Goal: Use online tool/utility: Use online tool/utility

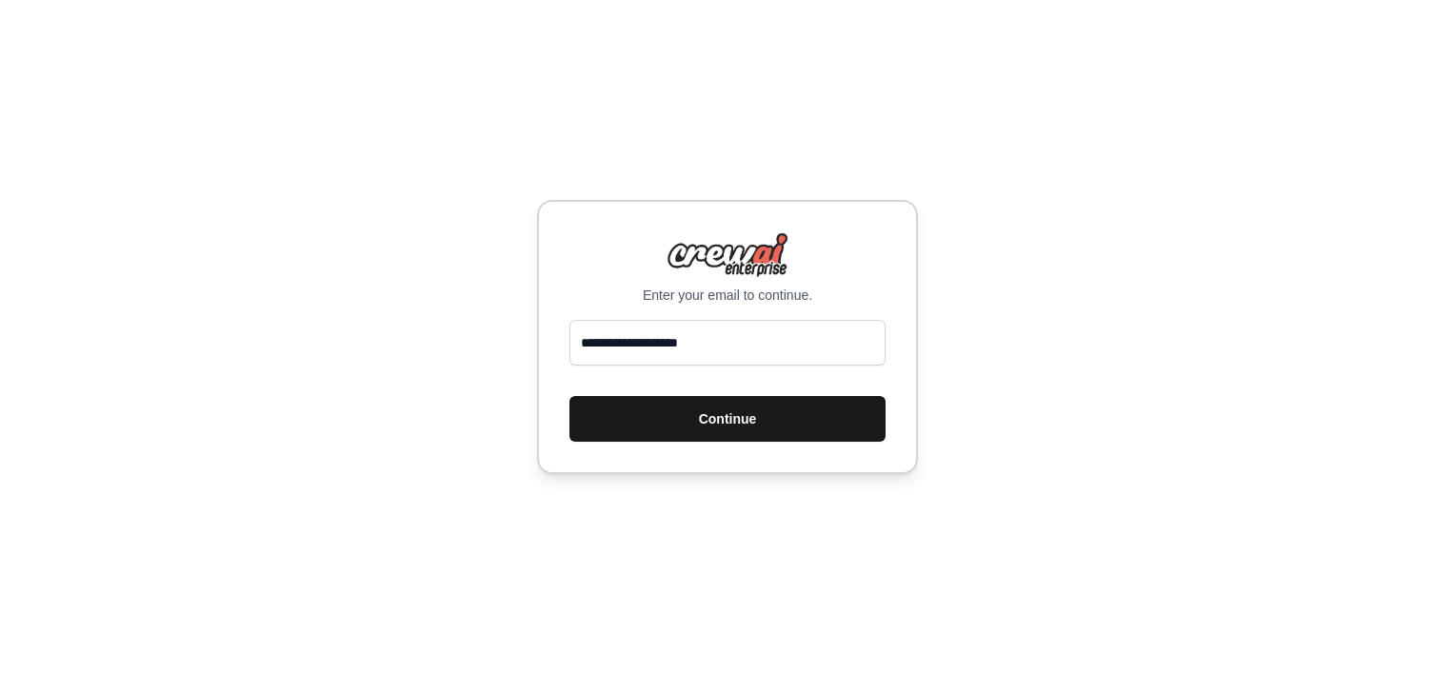
click at [705, 415] on button "Continue" at bounding box center [728, 419] width 316 height 46
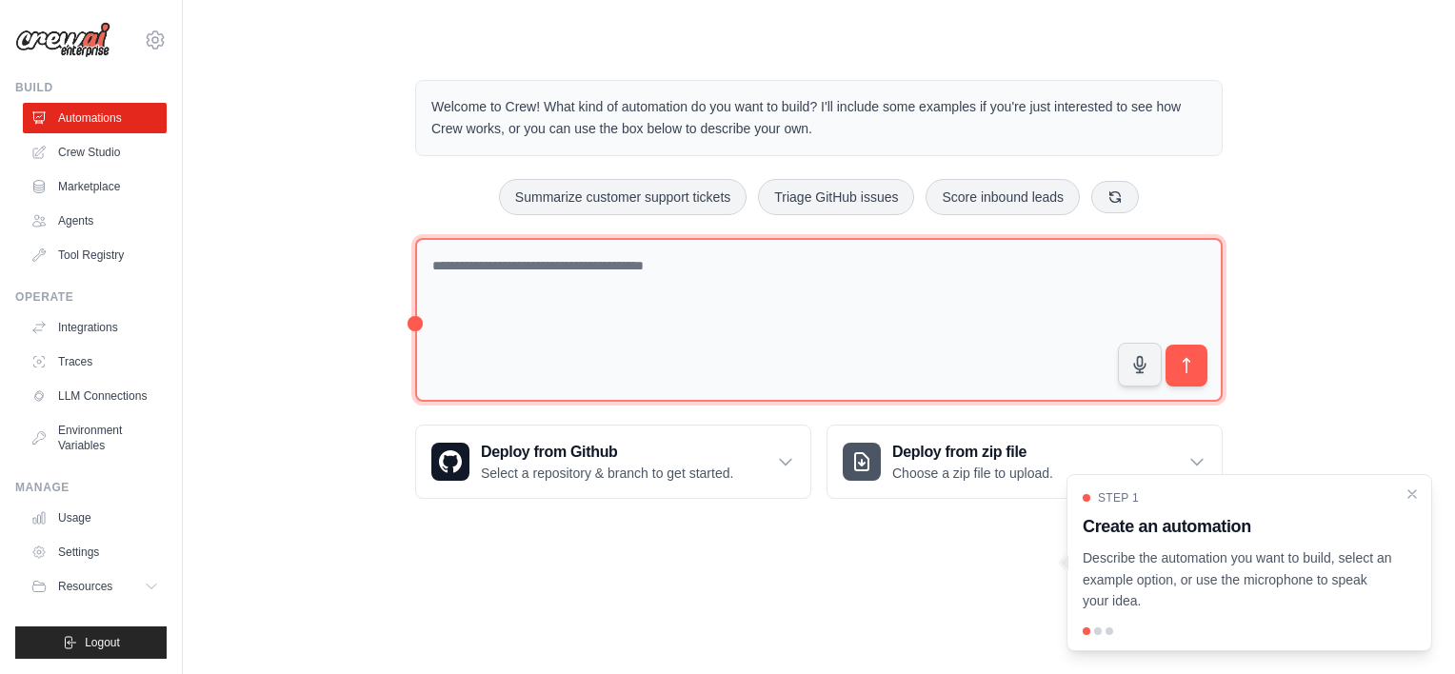
click at [587, 290] on textarea at bounding box center [819, 320] width 808 height 165
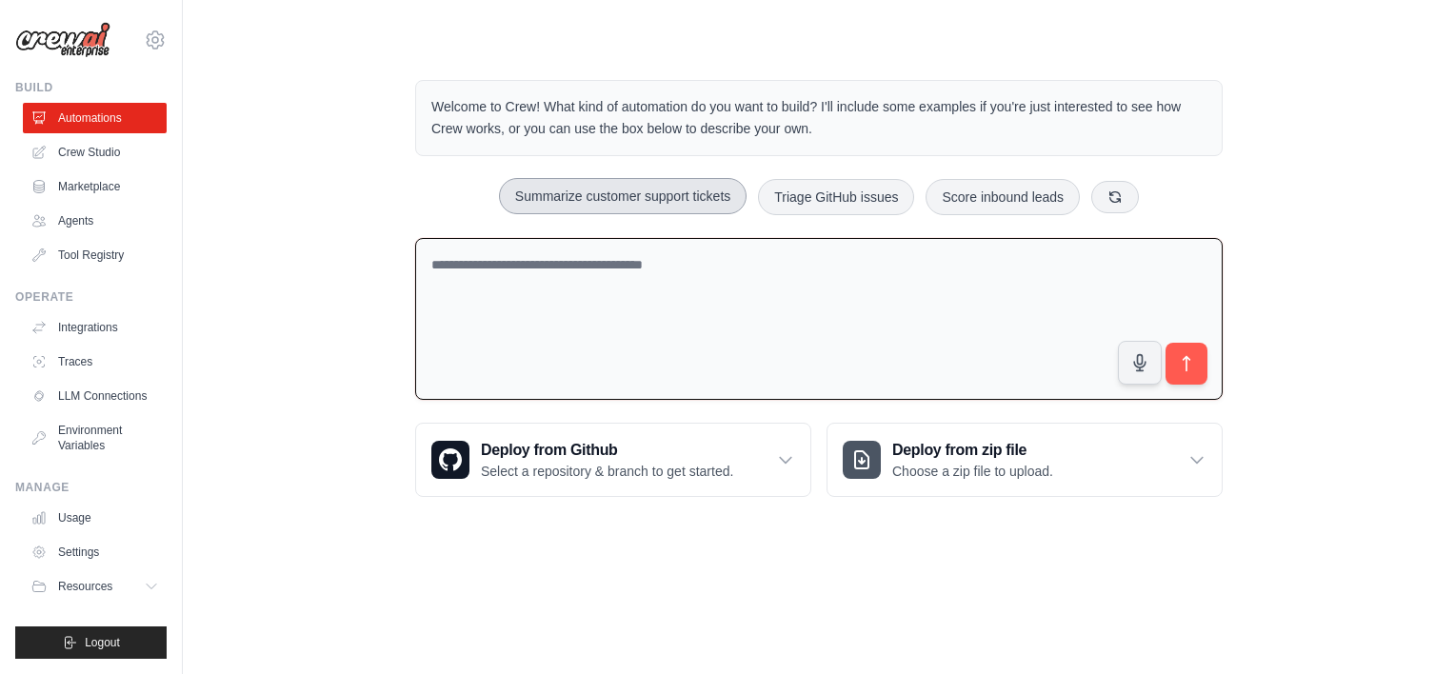
click at [618, 191] on button "Summarize customer support tickets" at bounding box center [623, 196] width 248 height 36
type textarea "**********"
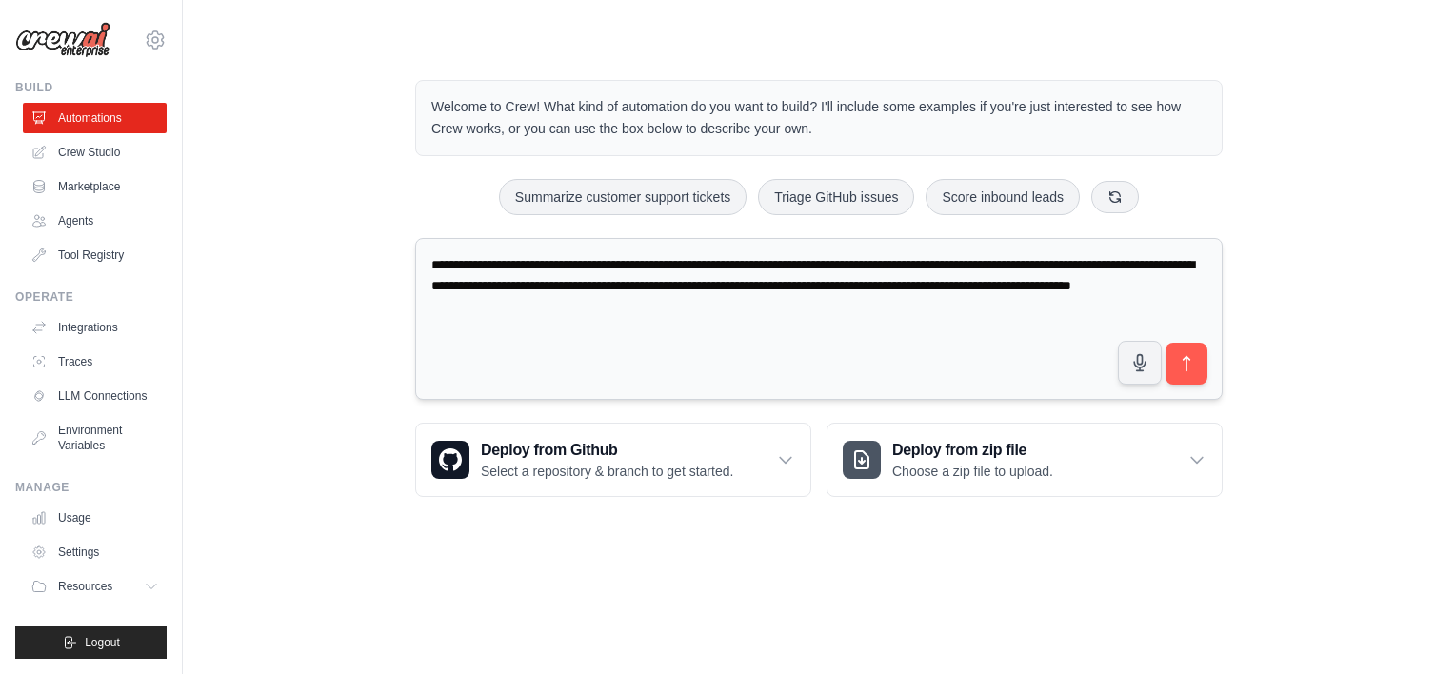
drag, startPoint x: 715, startPoint y: 314, endPoint x: 432, endPoint y: 263, distance: 287.5
click at [432, 263] on textarea "**********" at bounding box center [819, 319] width 808 height 163
type textarea "**********"
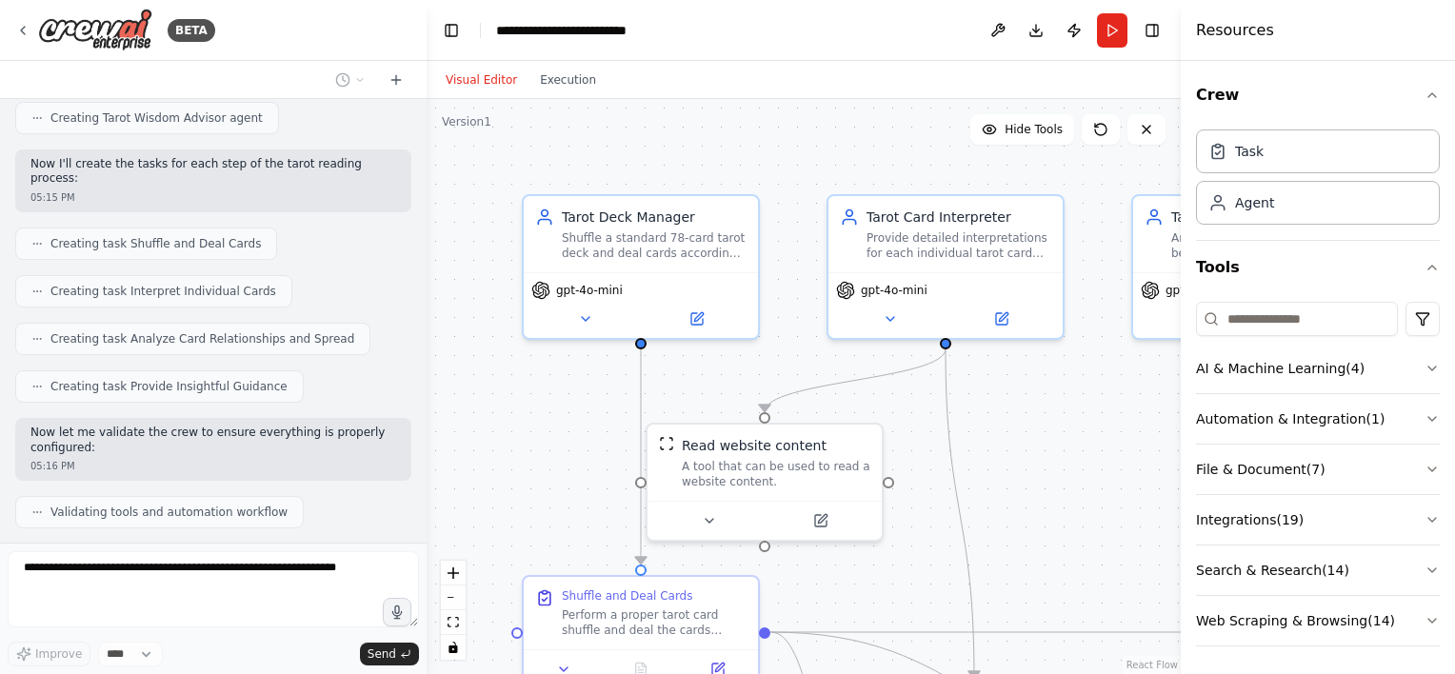
scroll to position [798, 0]
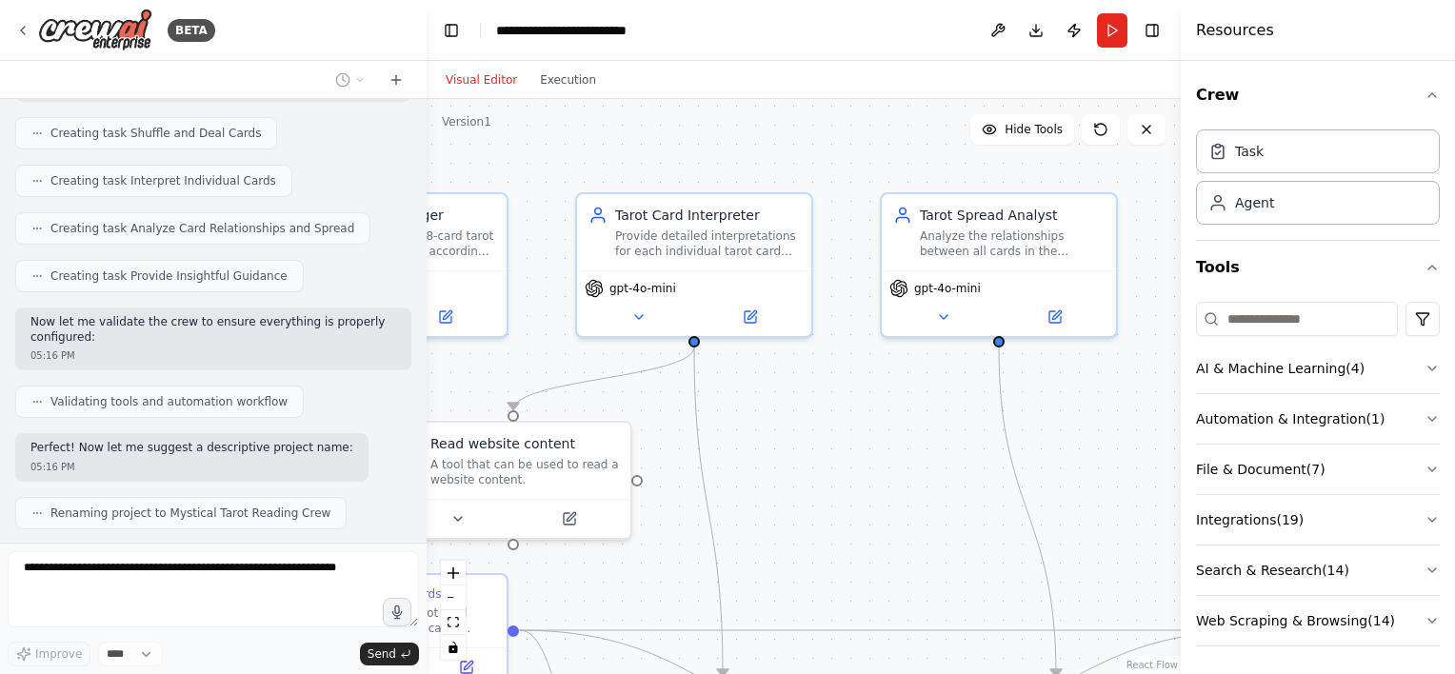
drag, startPoint x: 886, startPoint y: 130, endPoint x: 560, endPoint y: 128, distance: 325.7
click at [581, 128] on div ".deletable-edge-delete-btn { width: 20px; height: 20px; border: 0px solid #ffff…" at bounding box center [804, 386] width 754 height 575
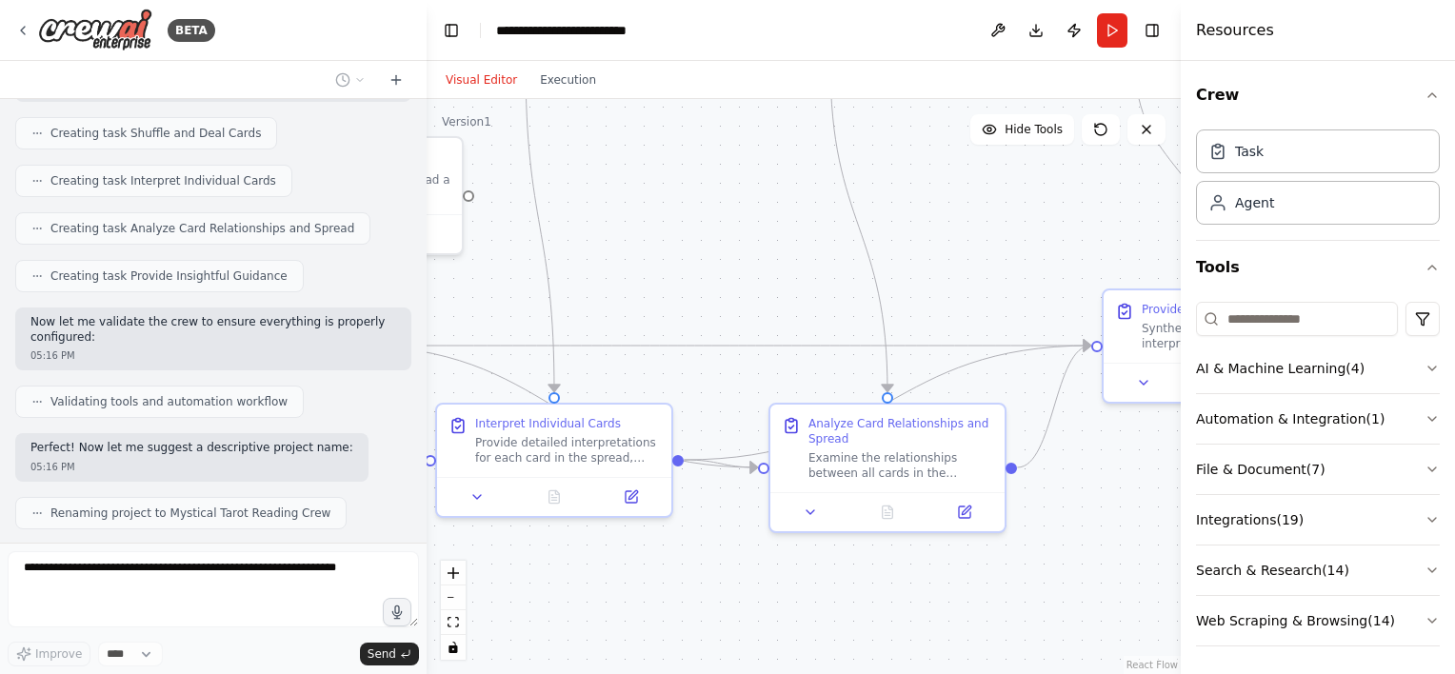
drag, startPoint x: 735, startPoint y: 410, endPoint x: 679, endPoint y: 310, distance: 115.5
click at [679, 310] on div ".deletable-edge-delete-btn { width: 20px; height: 20px; border: 0px solid #ffff…" at bounding box center [804, 386] width 754 height 575
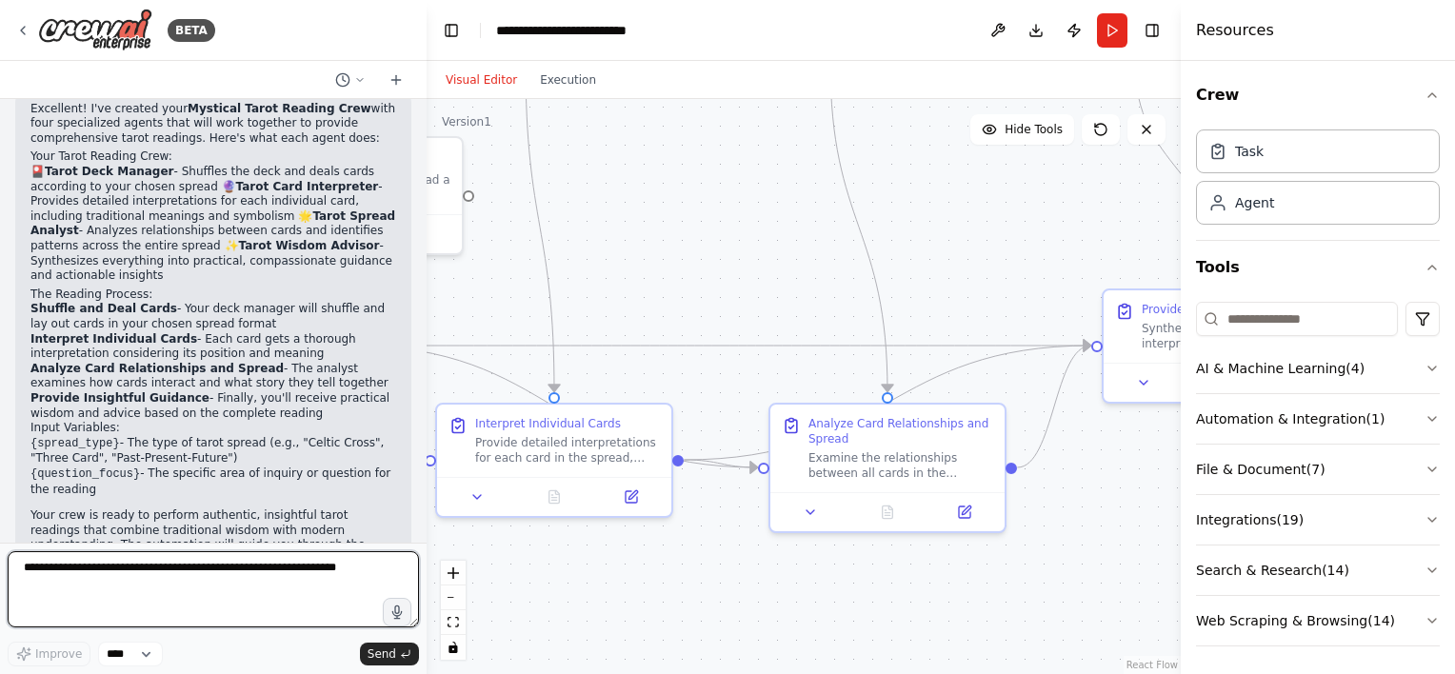
scroll to position [1264, 0]
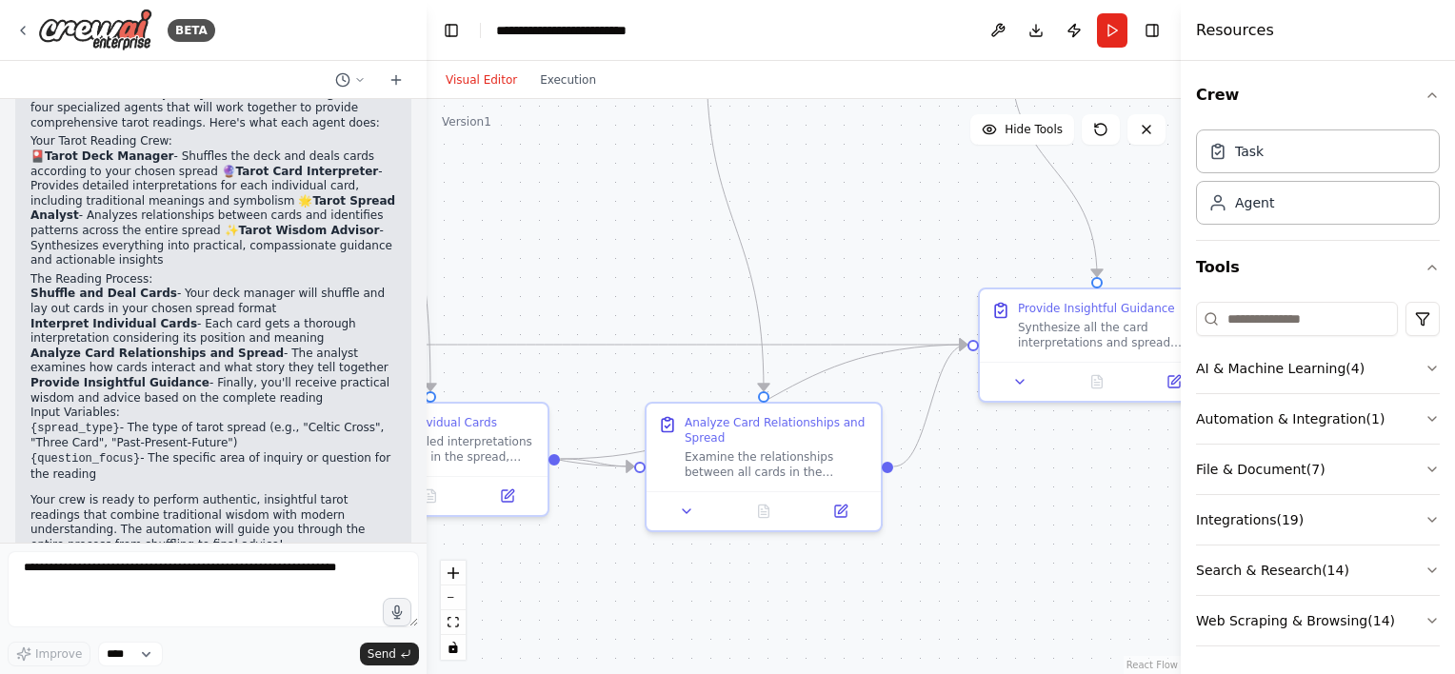
click at [818, 263] on div ".deletable-edge-delete-btn { width: 20px; height: 20px; border: 0px solid #ffff…" at bounding box center [804, 386] width 754 height 575
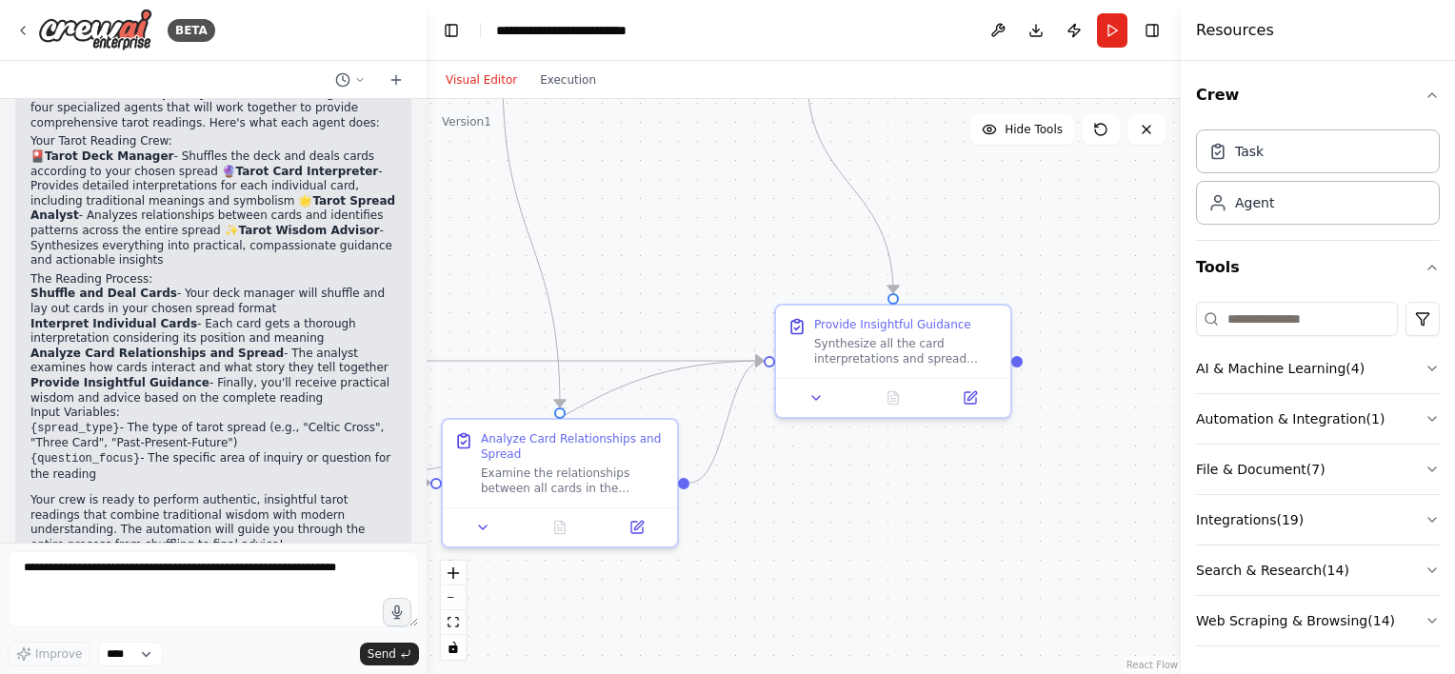
drag, startPoint x: 885, startPoint y: 248, endPoint x: 789, endPoint y: 257, distance: 96.7
click at [789, 257] on div ".deletable-edge-delete-btn { width: 20px; height: 20px; border: 0px solid #ffff…" at bounding box center [804, 386] width 754 height 575
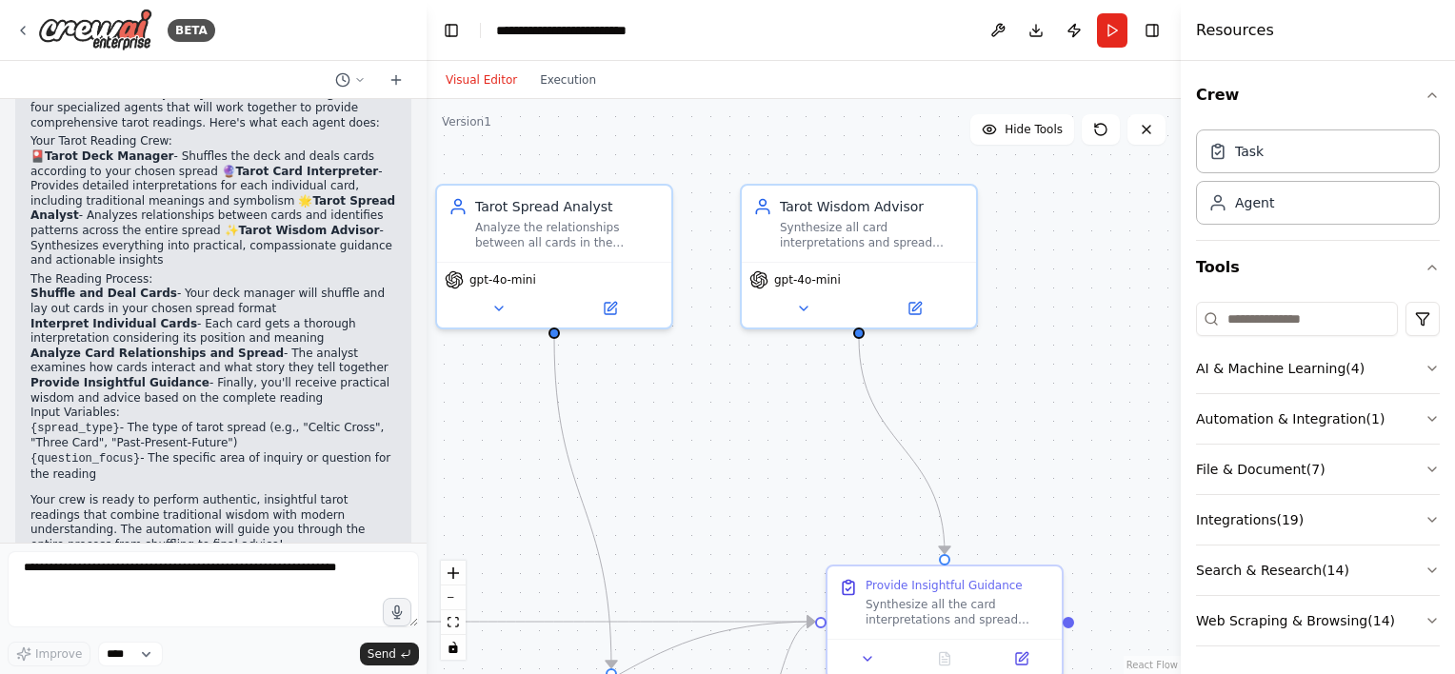
drag, startPoint x: 728, startPoint y: 235, endPoint x: 779, endPoint y: 496, distance: 266.0
click at [779, 496] on div ".deletable-edge-delete-btn { width: 20px; height: 20px; border: 0px solid #ffff…" at bounding box center [804, 386] width 754 height 575
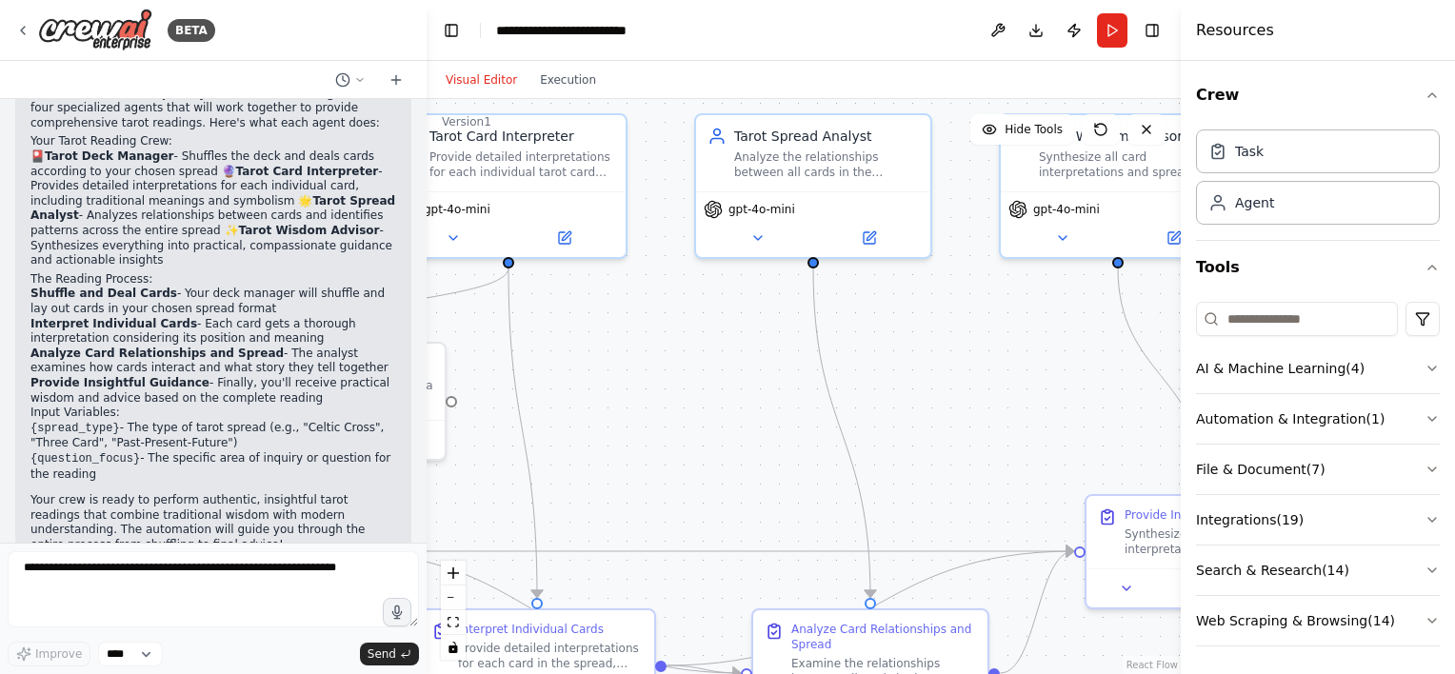
drag, startPoint x: 905, startPoint y: 446, endPoint x: 1038, endPoint y: 400, distance: 141.0
click at [1080, 411] on div ".deletable-edge-delete-btn { width: 20px; height: 20px; border: 0px solid #ffff…" at bounding box center [804, 386] width 754 height 575
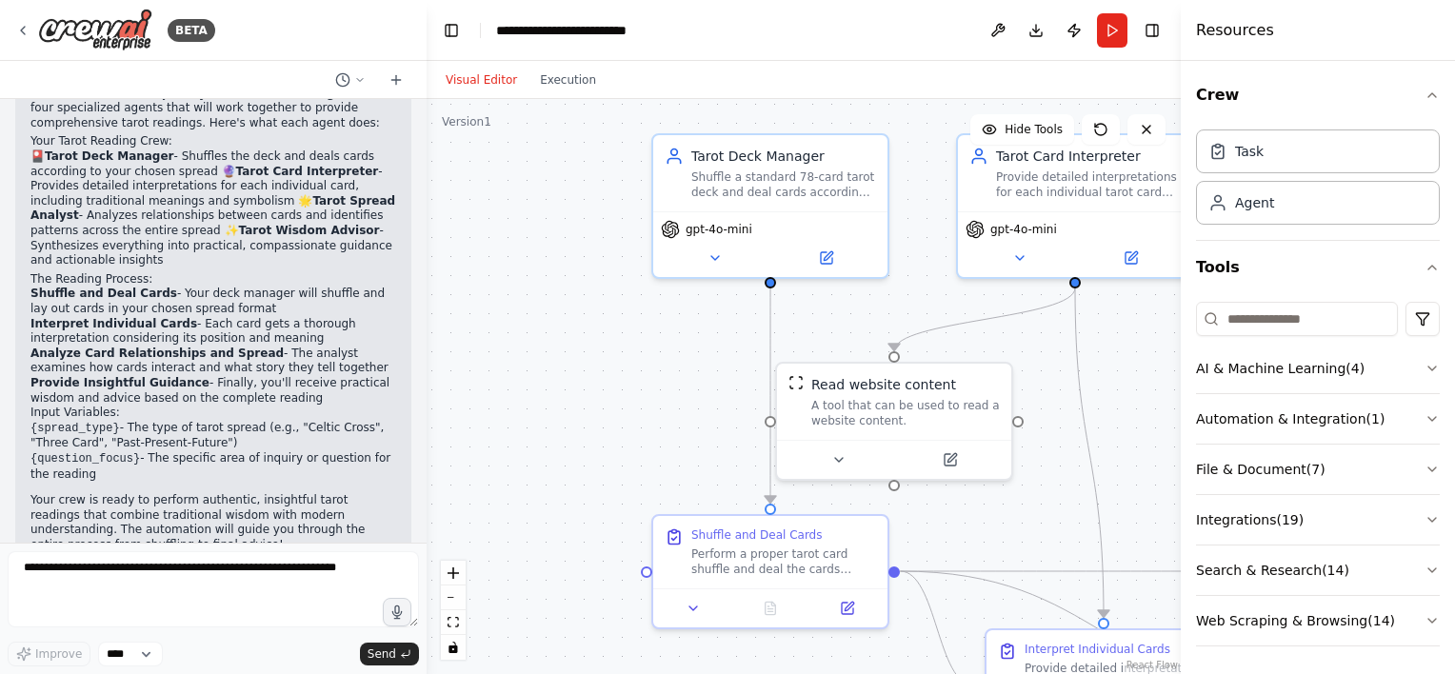
drag, startPoint x: 641, startPoint y: 360, endPoint x: 1051, endPoint y: 352, distance: 410.6
click at [1177, 384] on div "BETA Create a crew that shuffles a tarot deck, deals the cards according to the…" at bounding box center [727, 337] width 1455 height 674
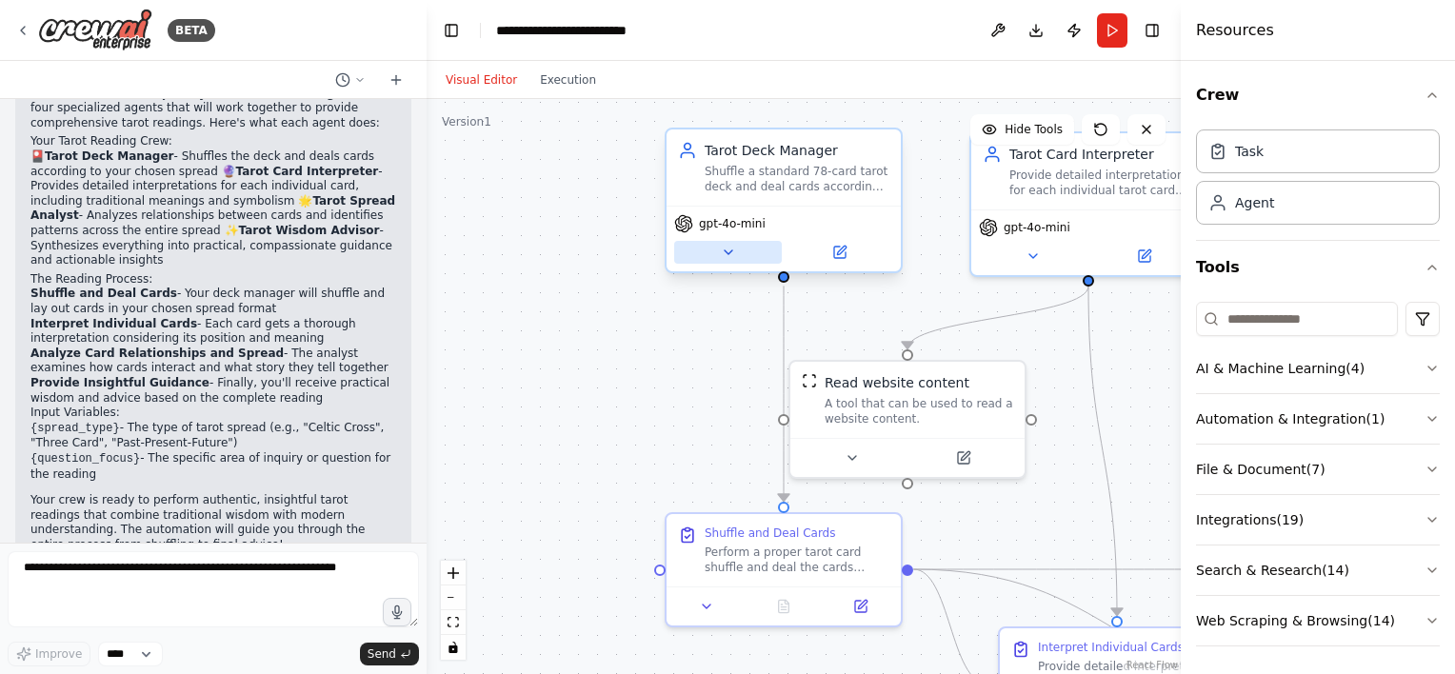
click at [729, 255] on icon at bounding box center [728, 252] width 15 height 15
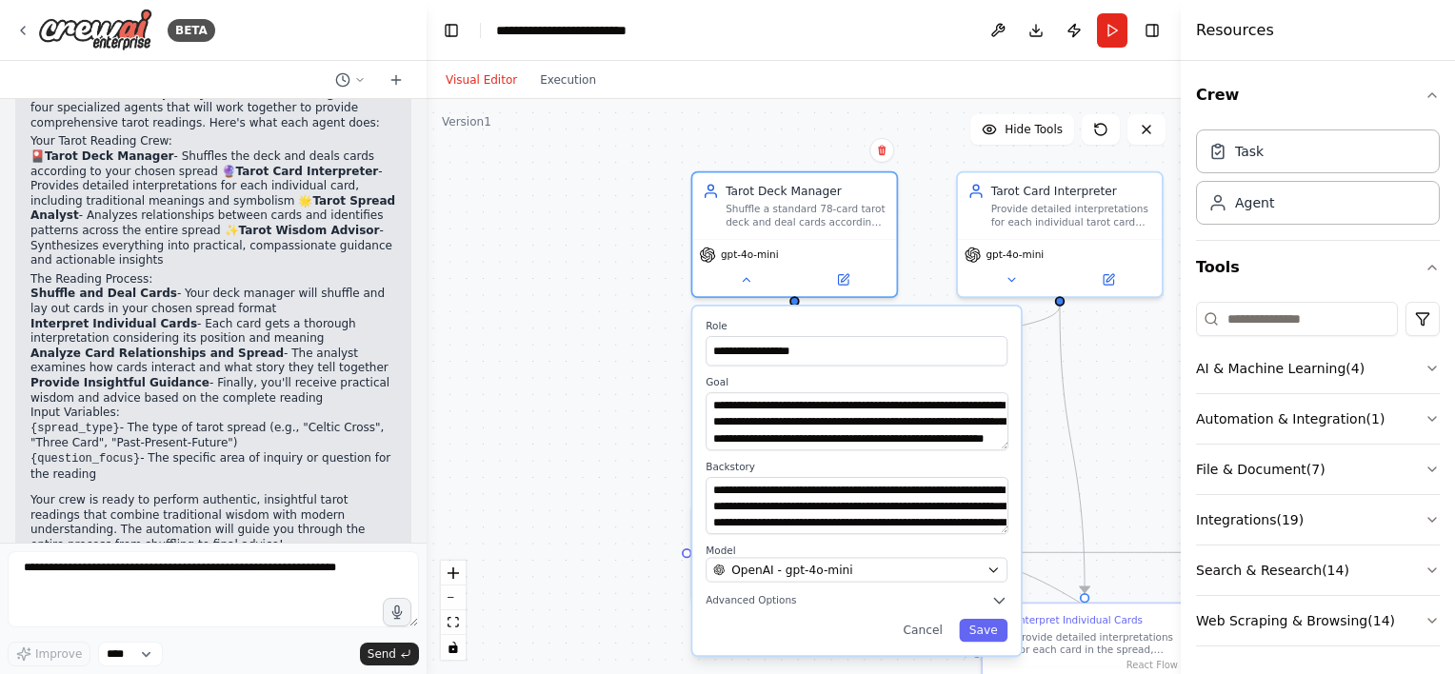
click at [766, 609] on div "**********" at bounding box center [856, 482] width 329 height 350
click at [1000, 596] on icon "button" at bounding box center [999, 600] width 16 height 16
click at [731, 598] on span "Advanced Options" at bounding box center [751, 600] width 90 height 13
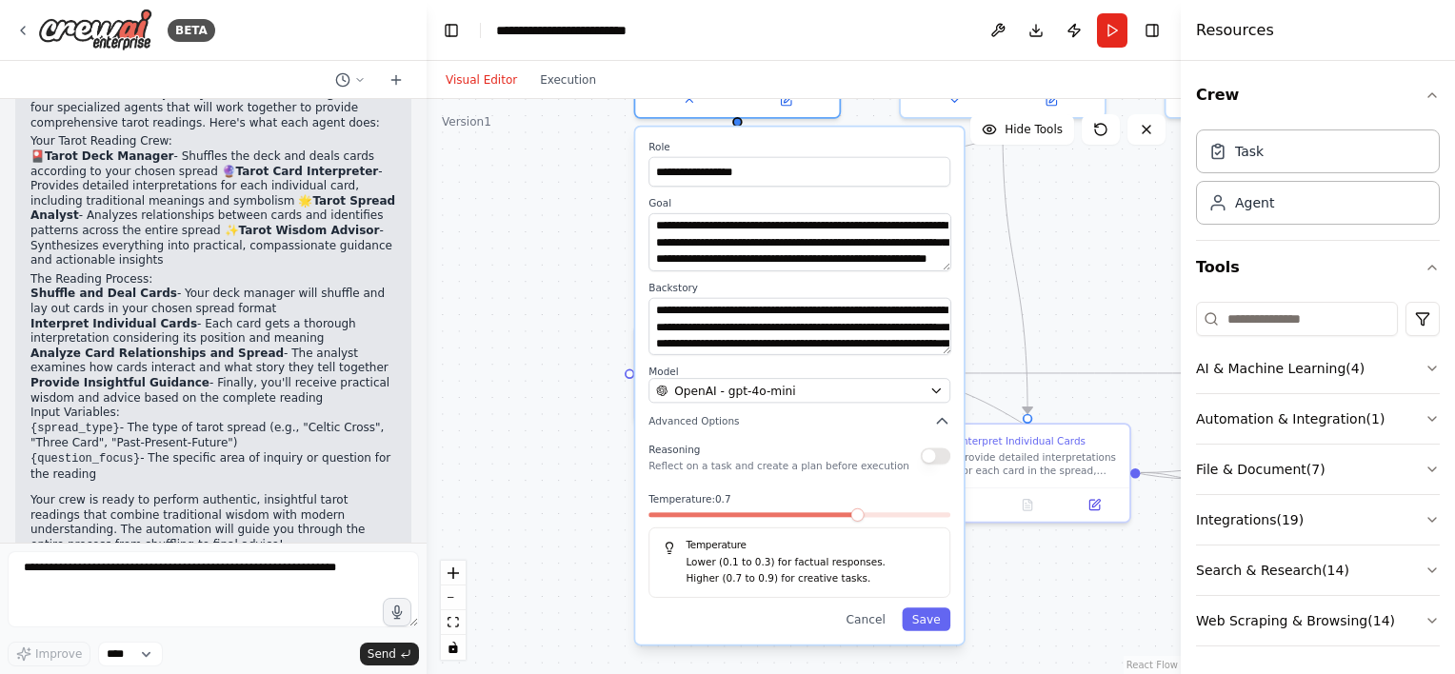
drag, startPoint x: 580, startPoint y: 469, endPoint x: 545, endPoint y: 352, distance: 121.4
click at [545, 352] on div "**********" at bounding box center [804, 386] width 754 height 575
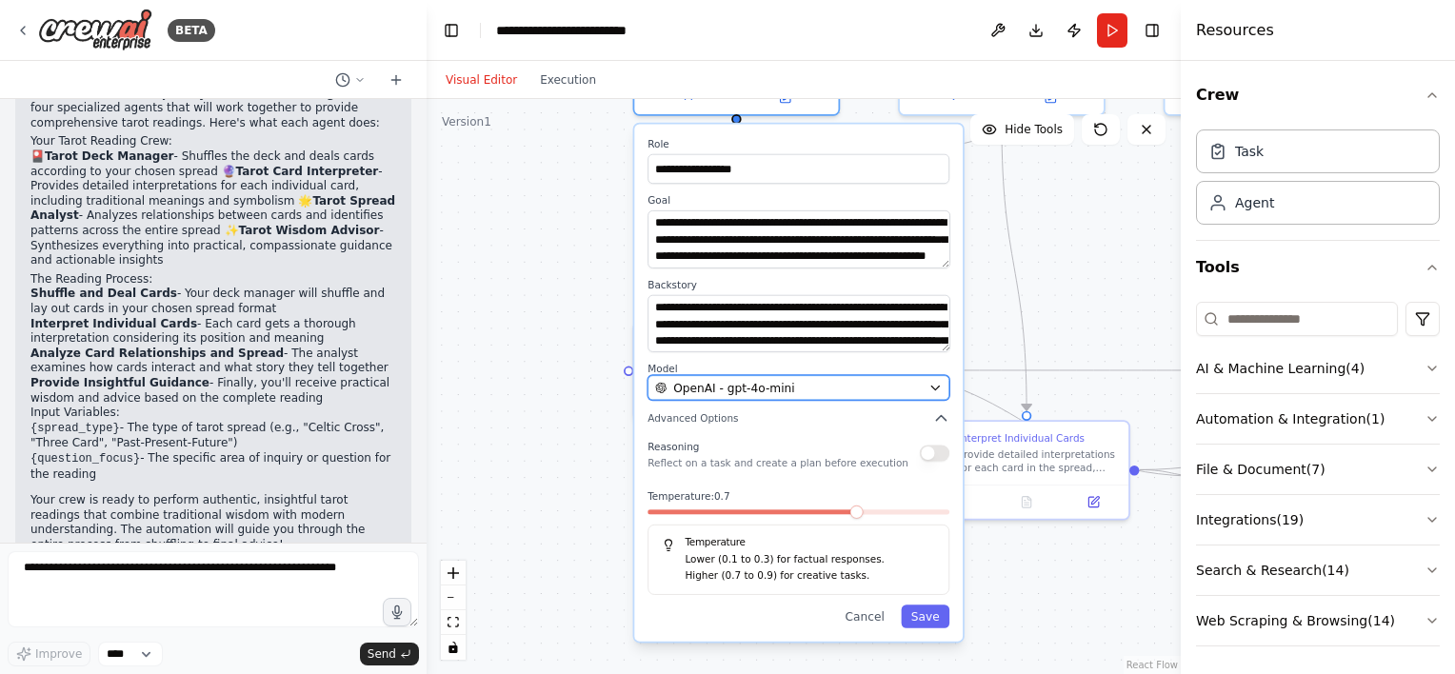
click at [871, 392] on div "OpenAI - gpt-4o-mini" at bounding box center [788, 388] width 267 height 16
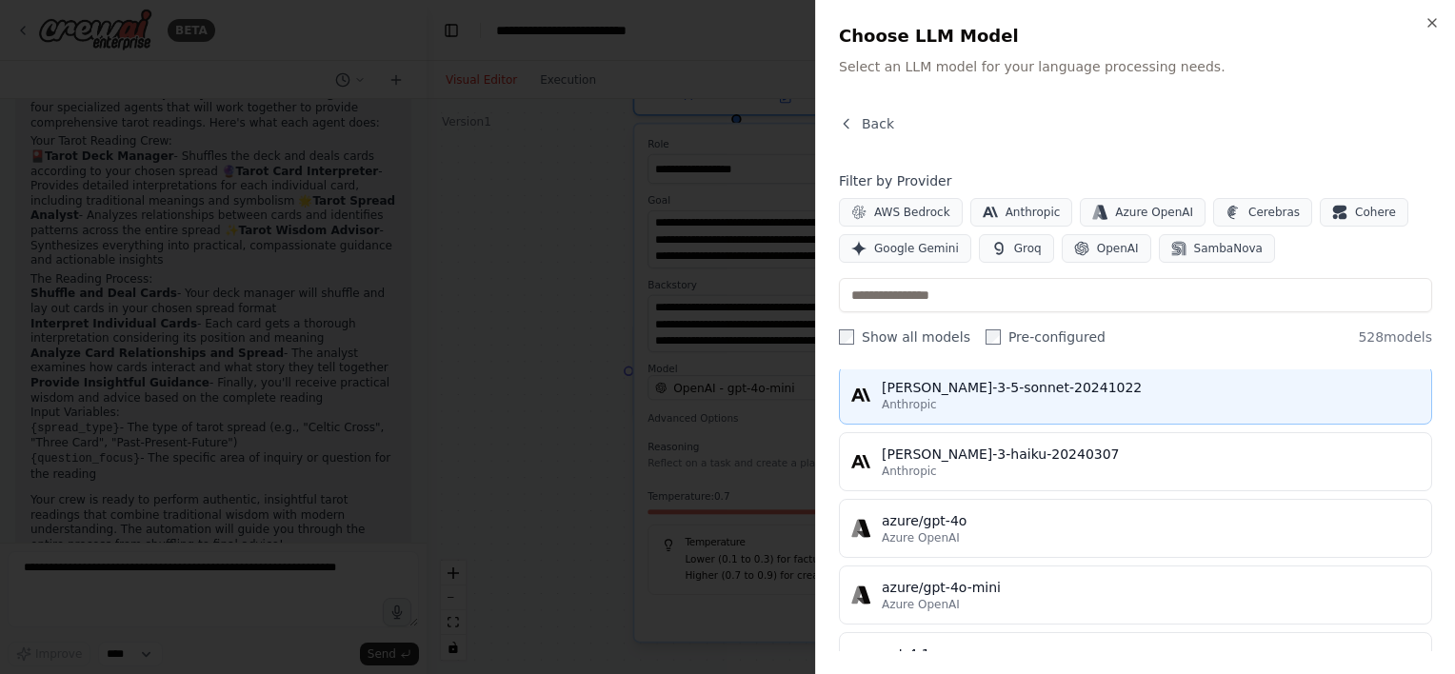
scroll to position [95, 0]
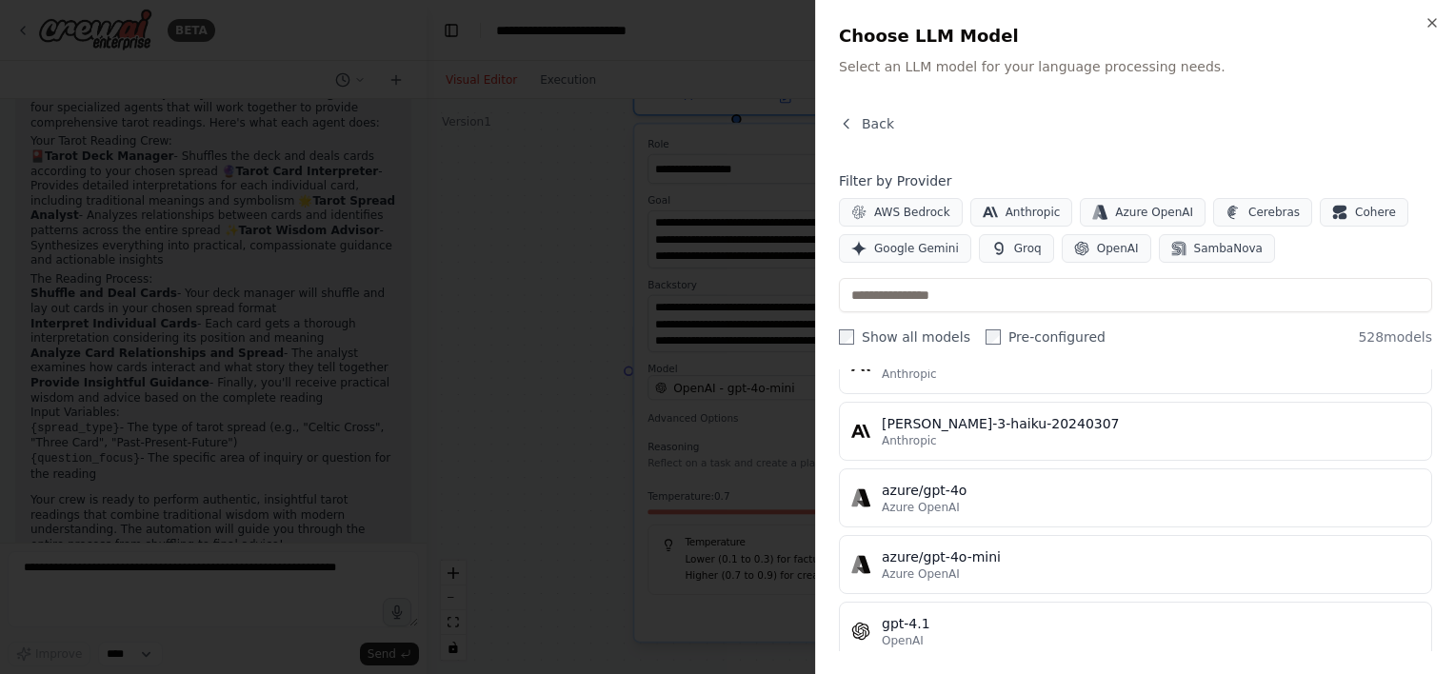
click at [568, 308] on div at bounding box center [727, 337] width 1455 height 674
click at [1078, 226] on html "BETA Create a crew that shuffles a tarot deck, deals the cards according to the…" at bounding box center [727, 337] width 1455 height 674
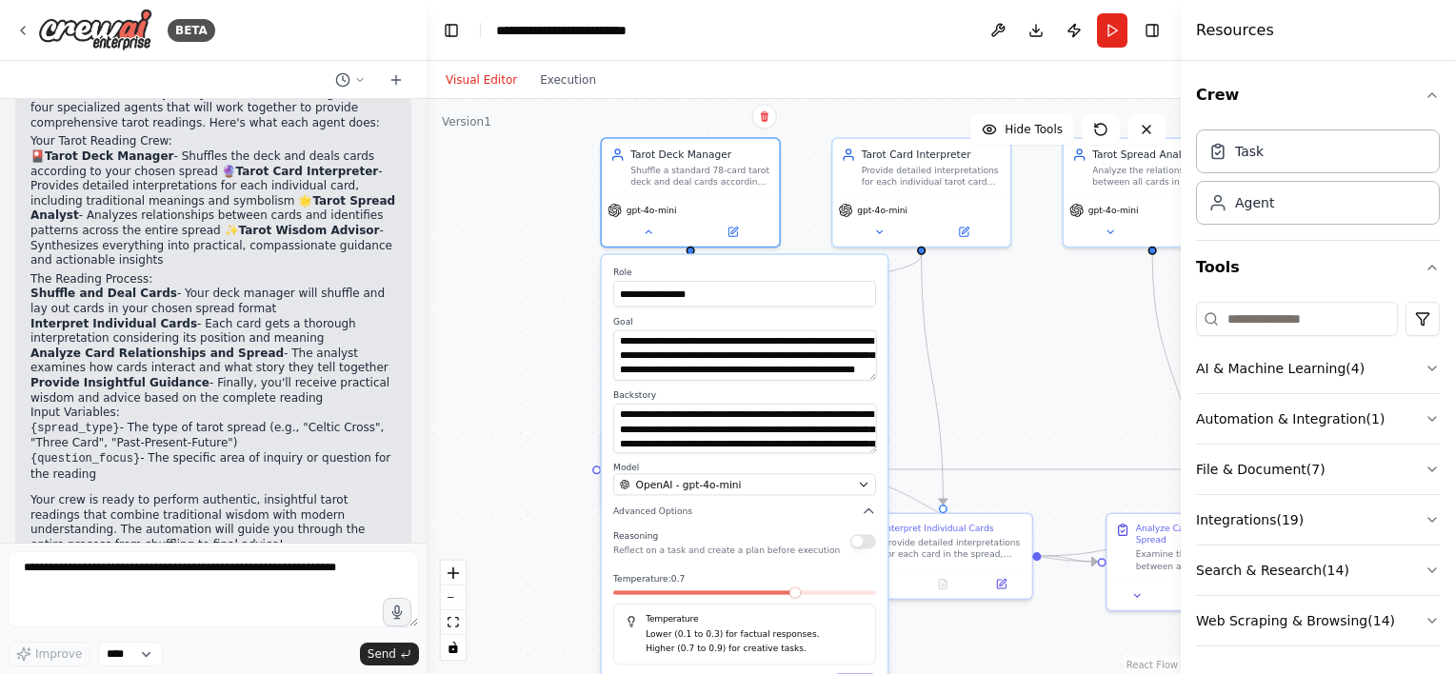
drag, startPoint x: 565, startPoint y: 213, endPoint x: 532, endPoint y: 330, distance: 120.6
click at [532, 330] on div "**********" at bounding box center [804, 386] width 754 height 575
click at [650, 232] on icon at bounding box center [648, 229] width 11 height 11
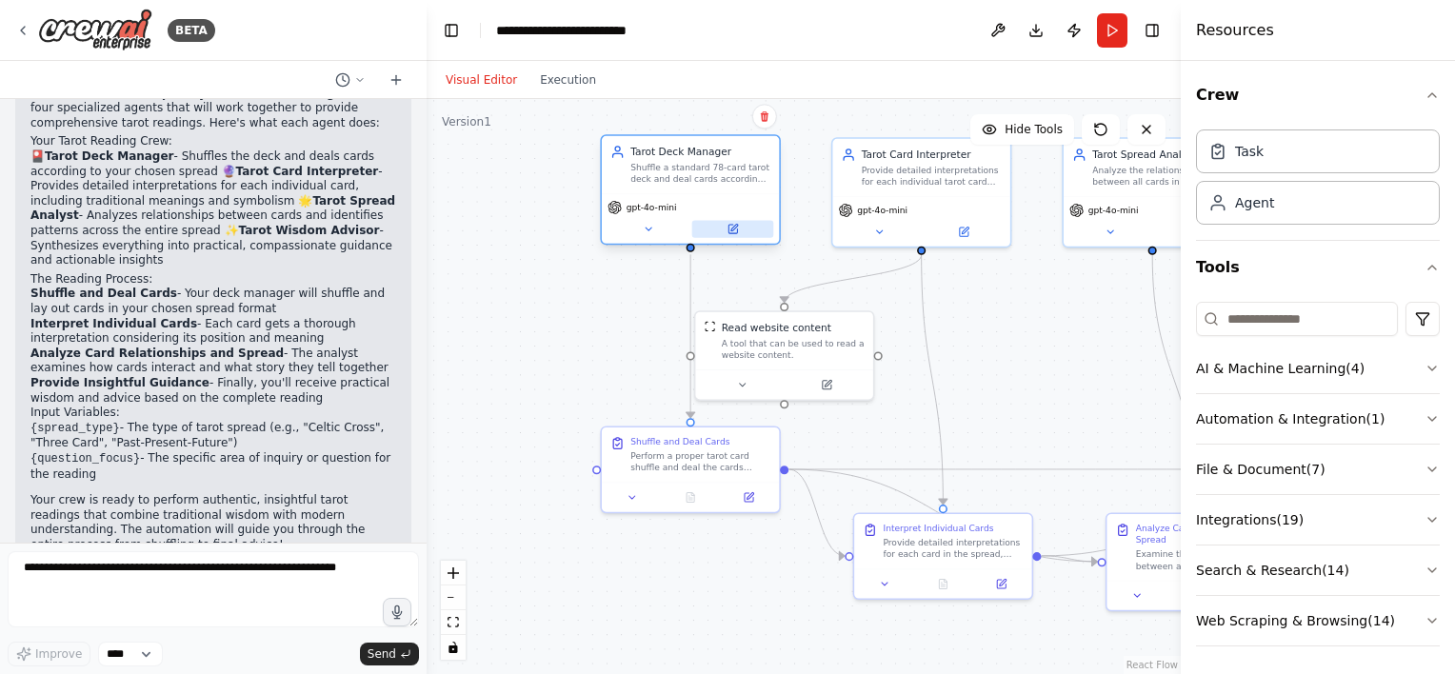
click at [735, 233] on icon at bounding box center [732, 229] width 11 height 11
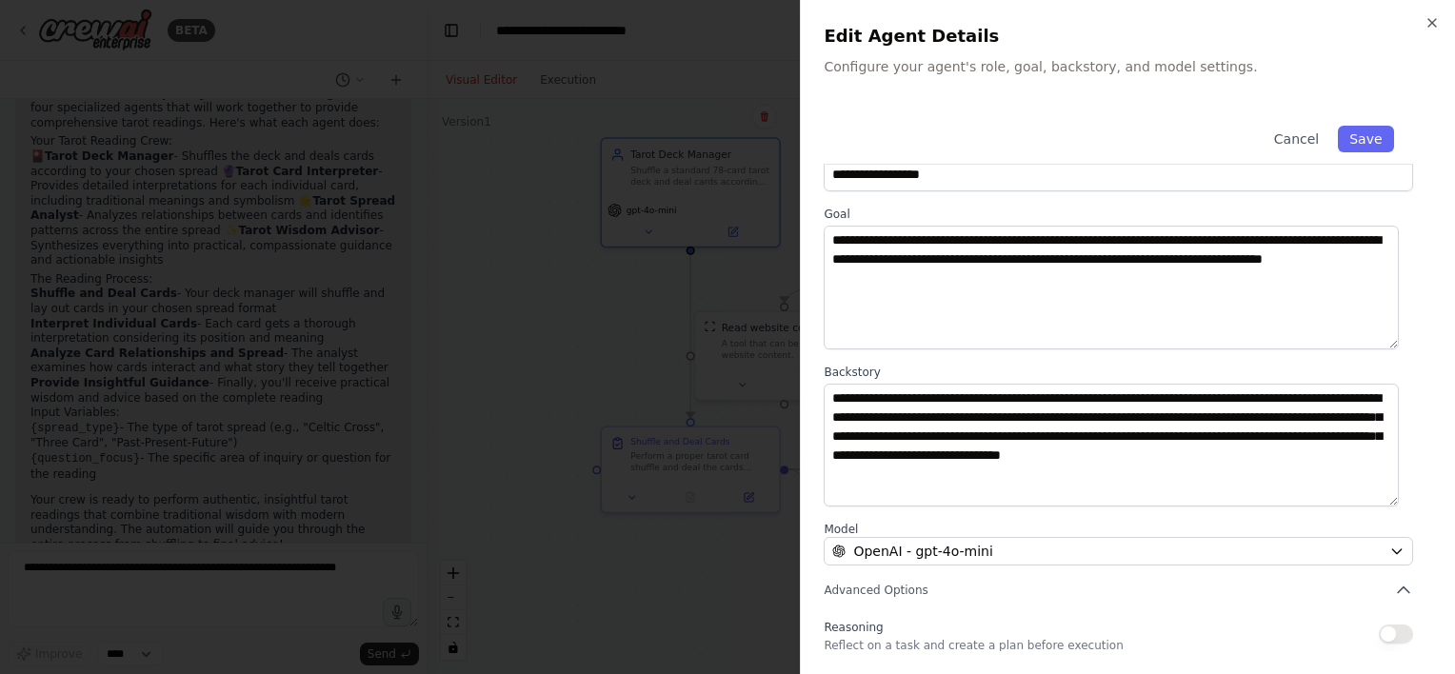
scroll to position [0, 0]
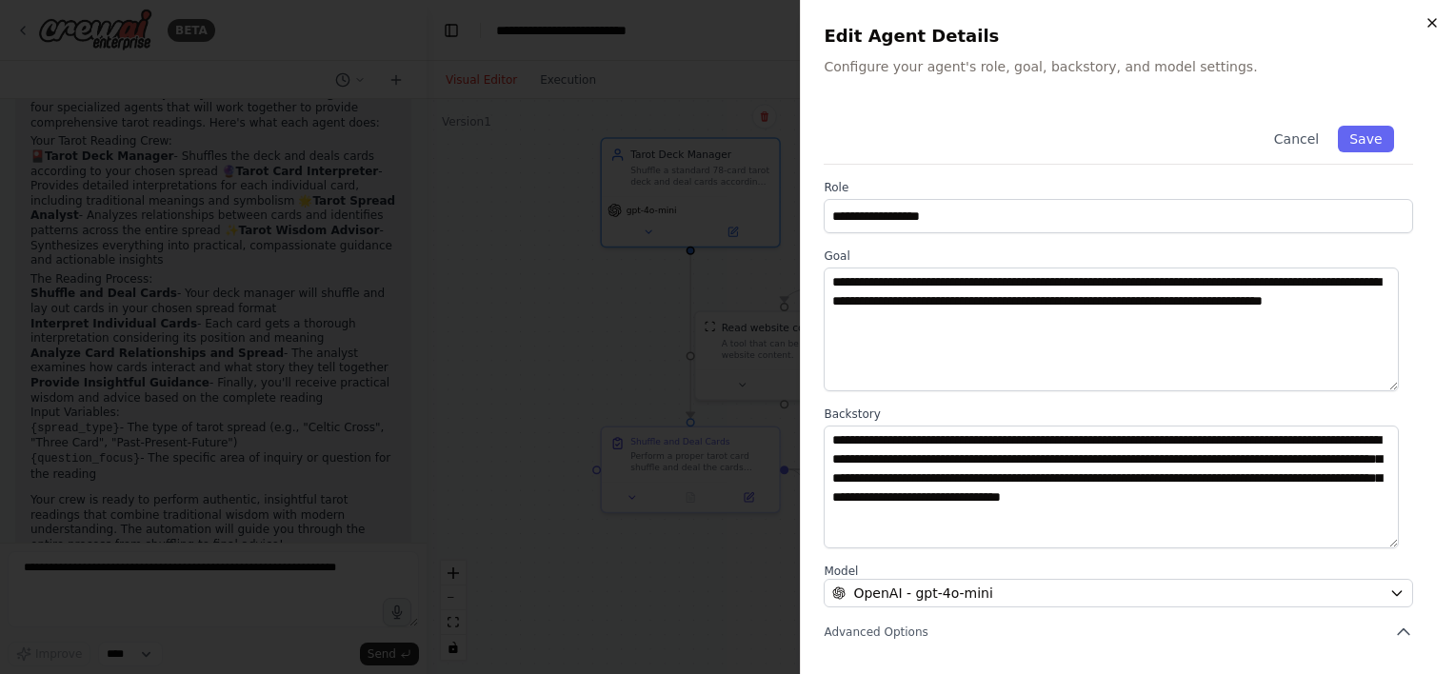
click at [1432, 25] on icon "button" at bounding box center [1432, 22] width 15 height 15
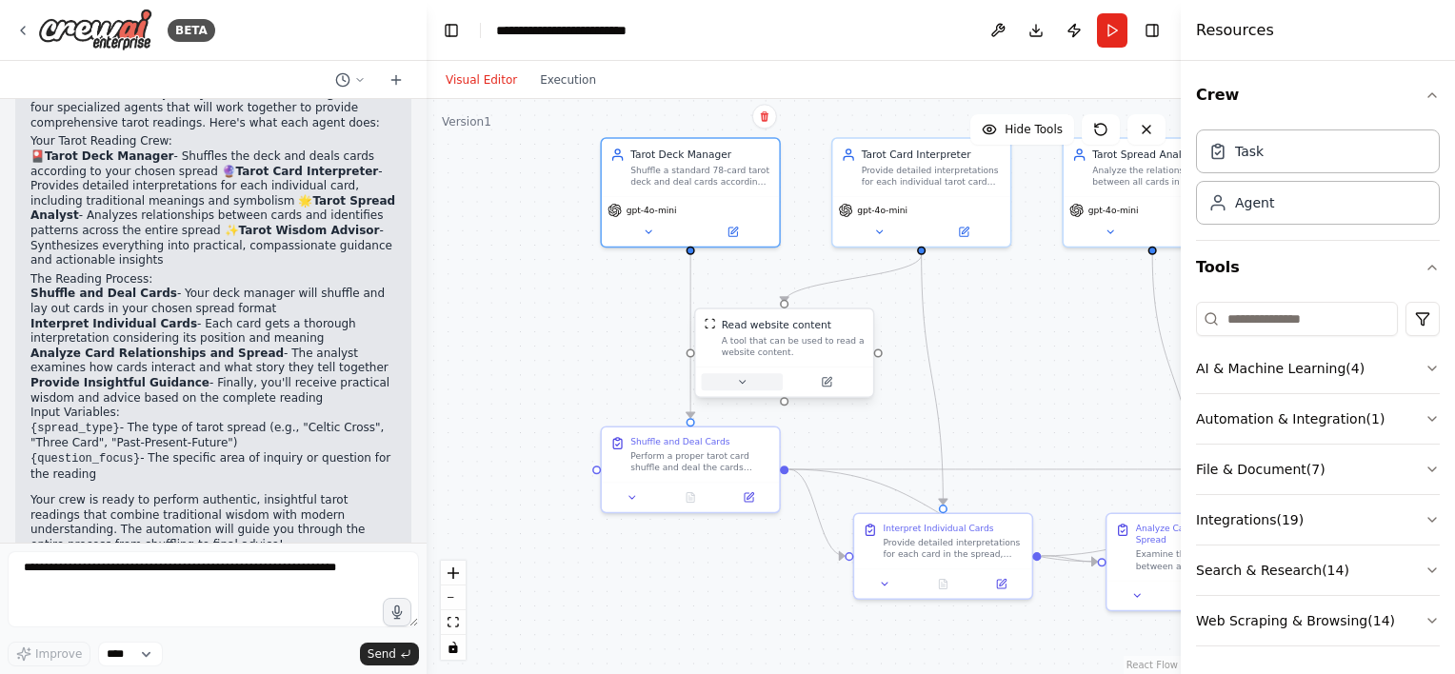
click at [752, 389] on button at bounding box center [743, 381] width 82 height 17
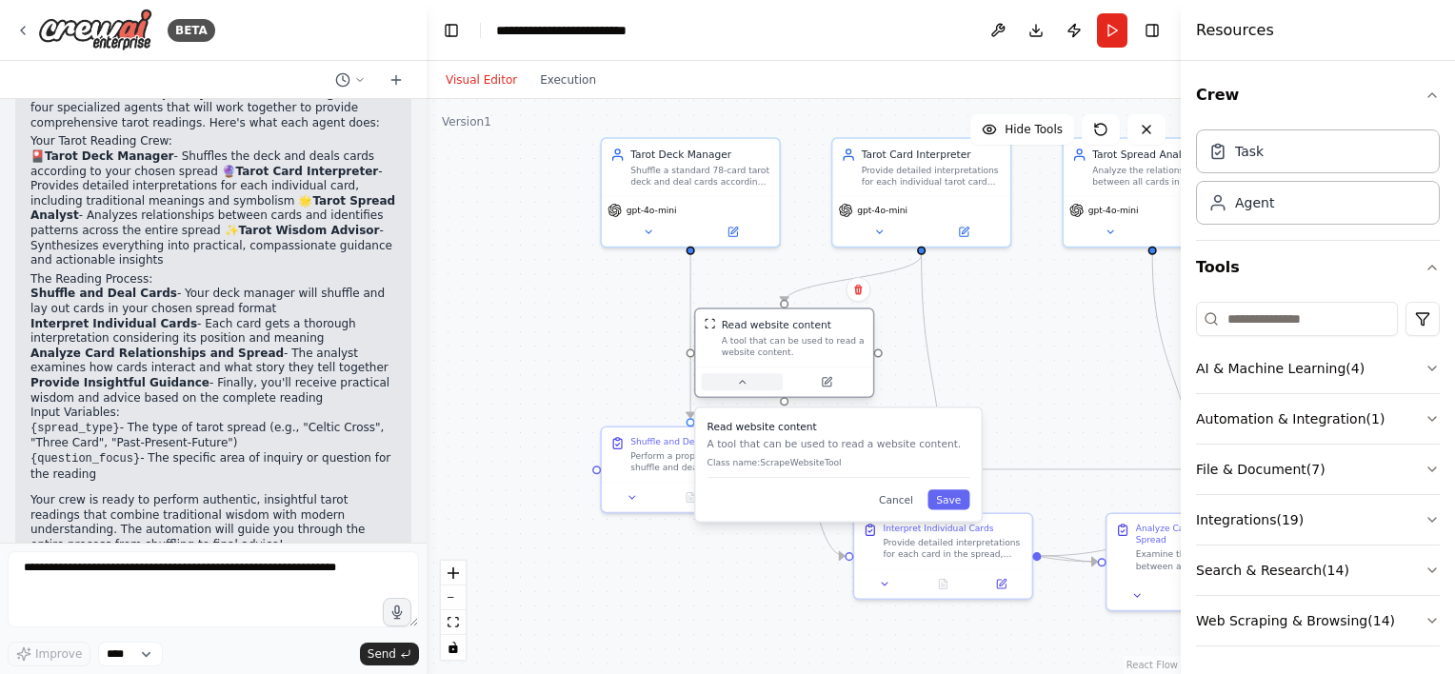
click at [751, 387] on button at bounding box center [743, 381] width 82 height 17
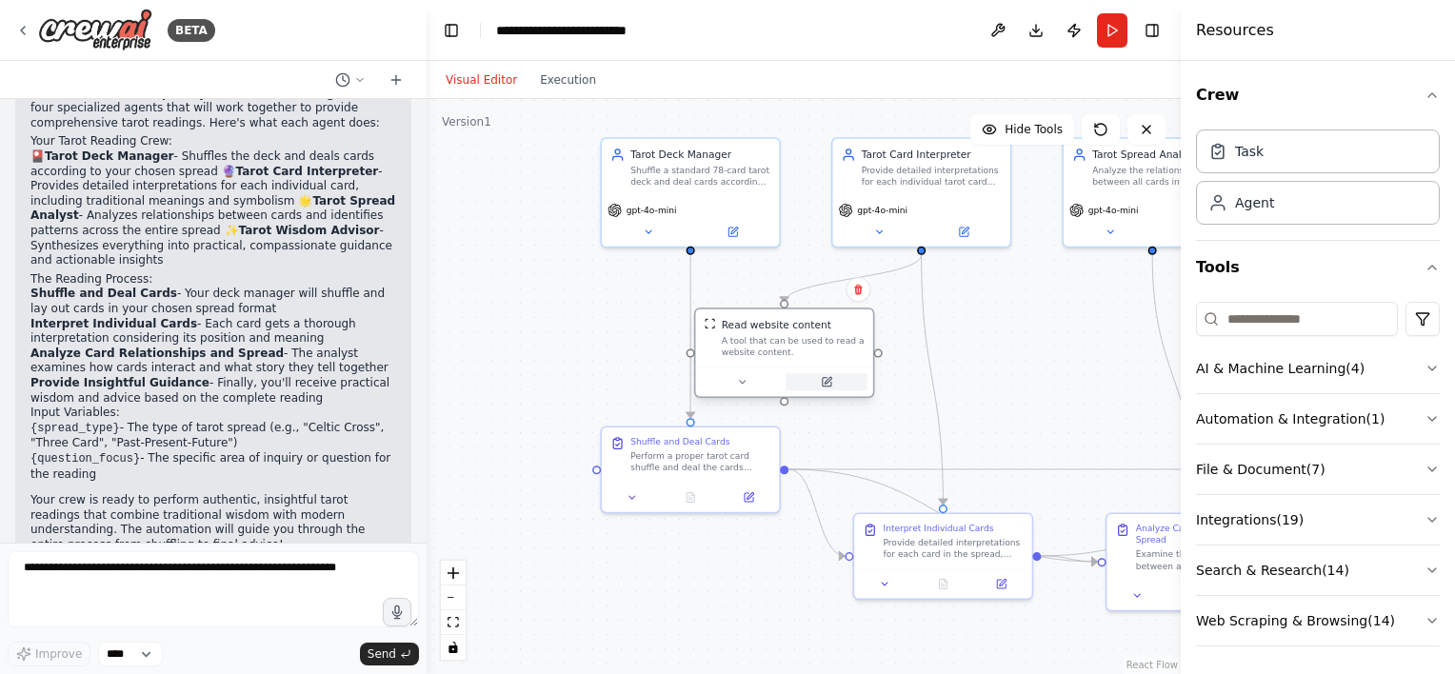
click at [831, 381] on icon at bounding box center [826, 382] width 9 height 9
click at [835, 382] on icon at bounding box center [834, 382] width 9 height 9
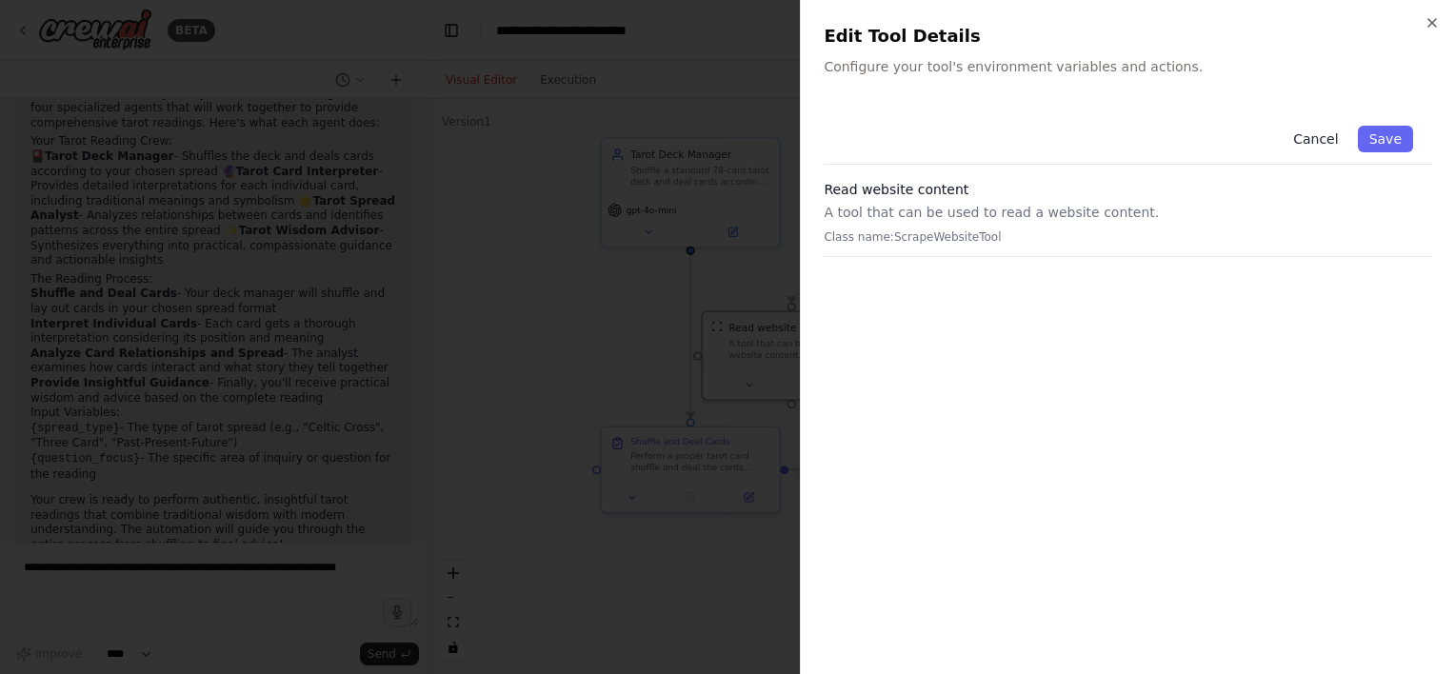
click at [1326, 141] on button "Cancel" at bounding box center [1316, 139] width 68 height 27
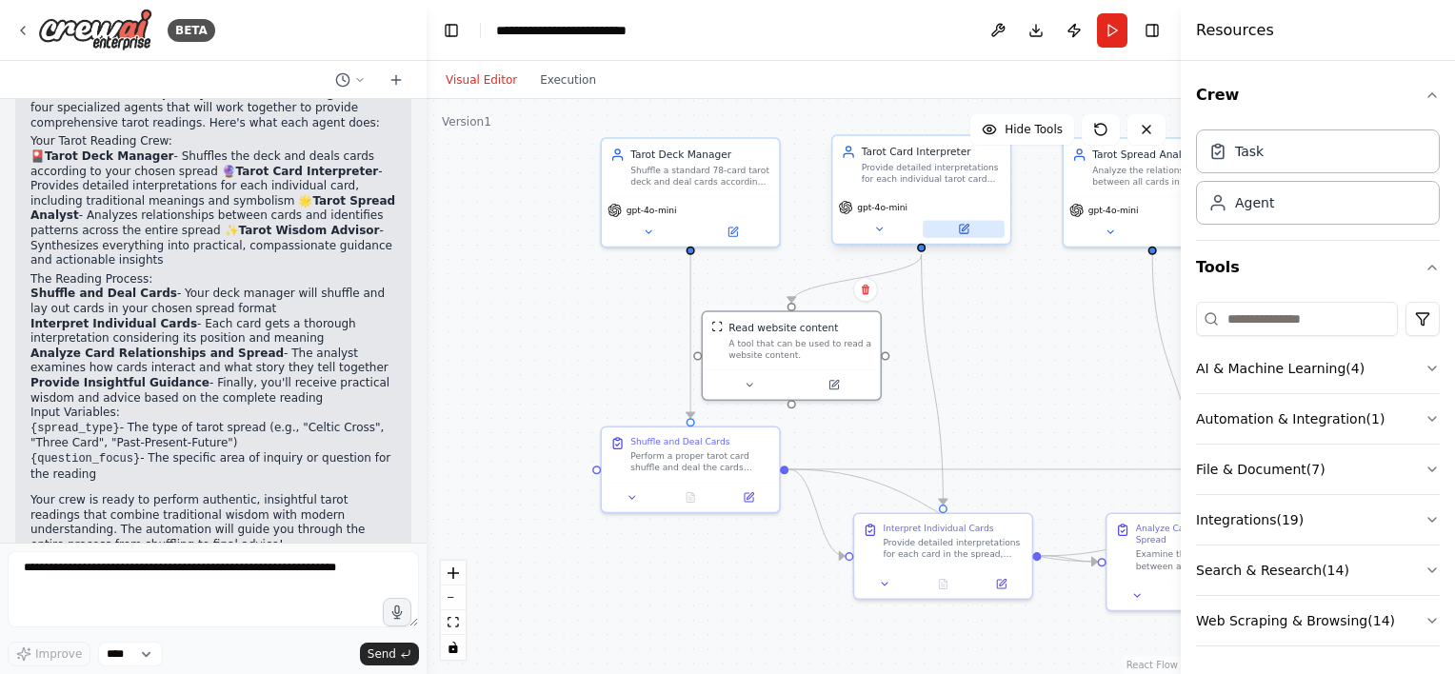
click at [964, 225] on icon at bounding box center [963, 229] width 9 height 9
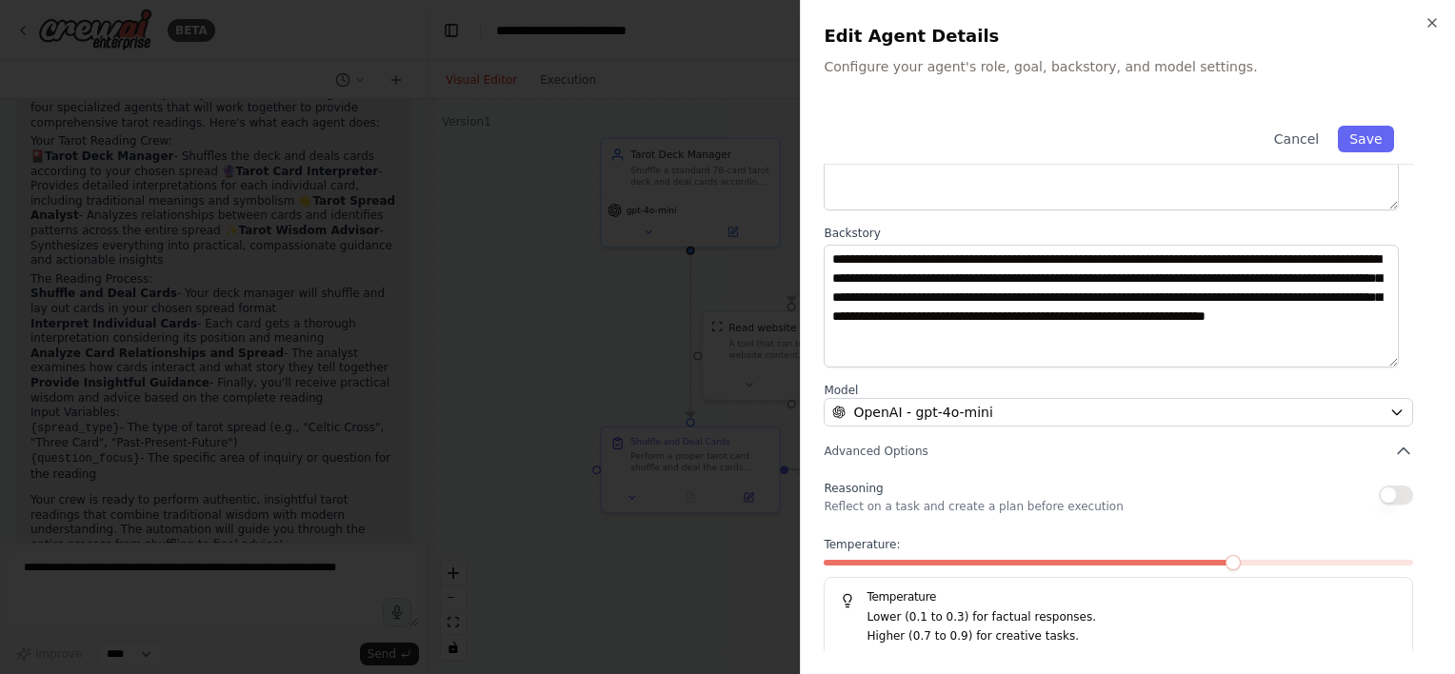
scroll to position [187, 0]
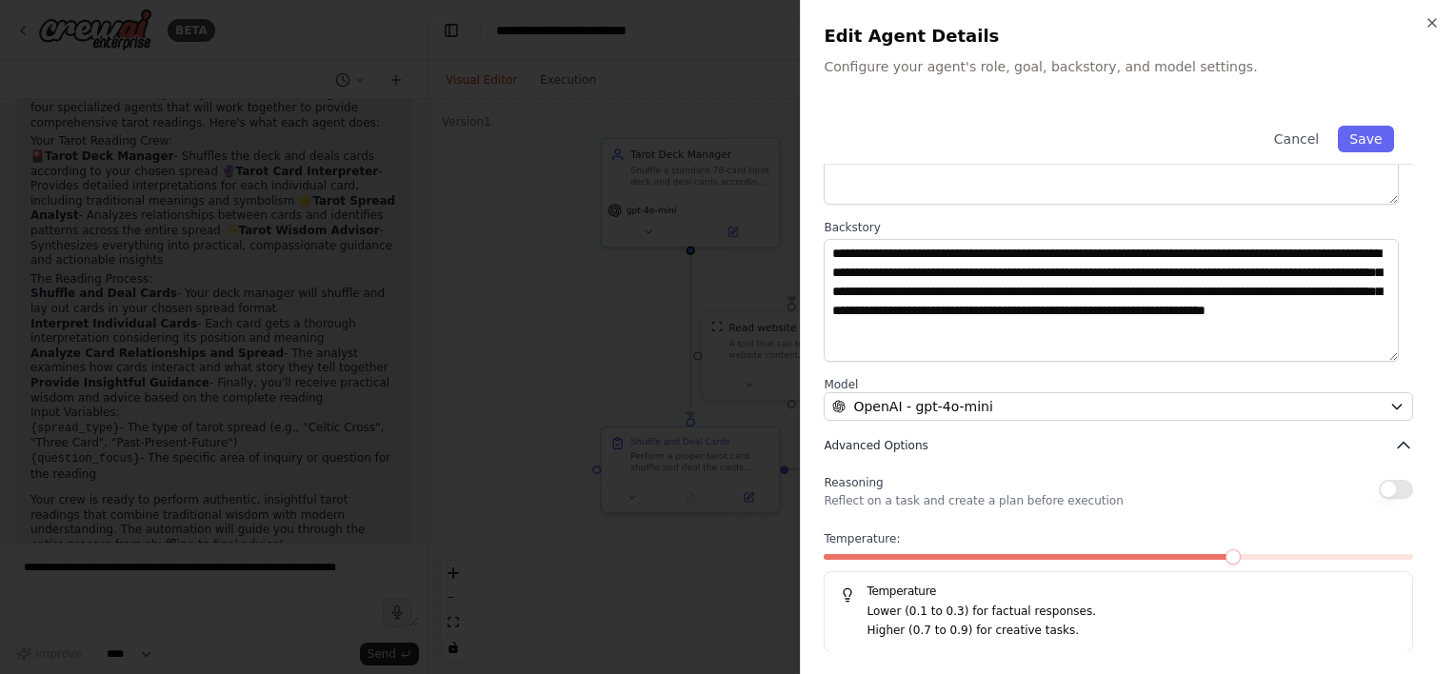
click at [902, 446] on span "Advanced Options" at bounding box center [876, 445] width 104 height 15
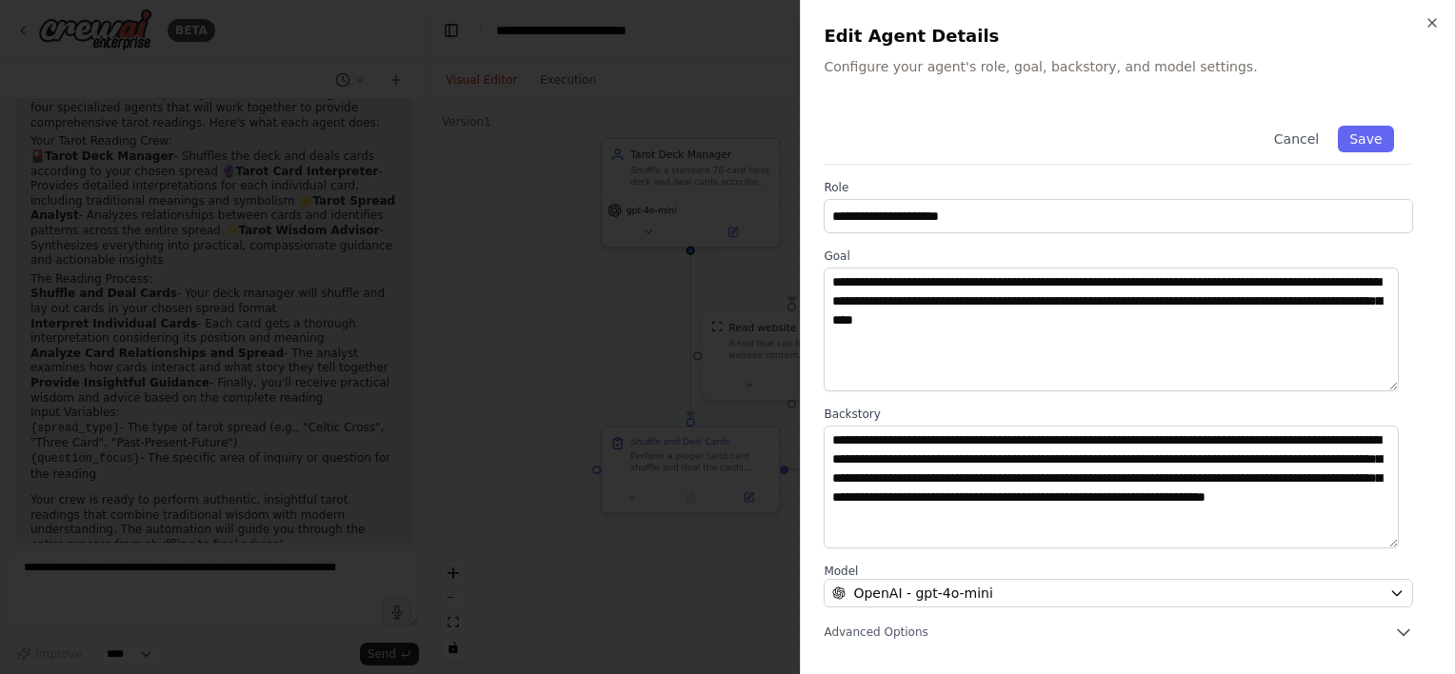
scroll to position [0, 0]
click at [868, 637] on span "Advanced Options" at bounding box center [876, 632] width 104 height 15
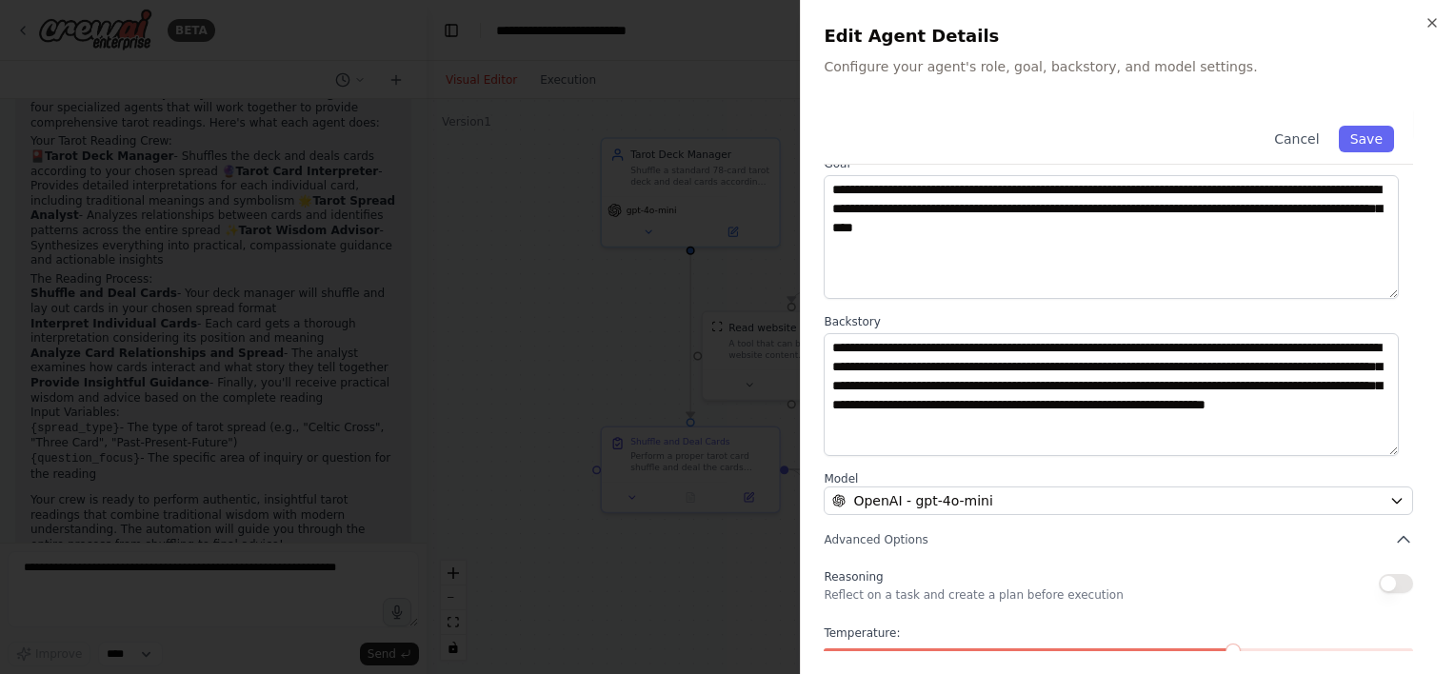
scroll to position [187, 0]
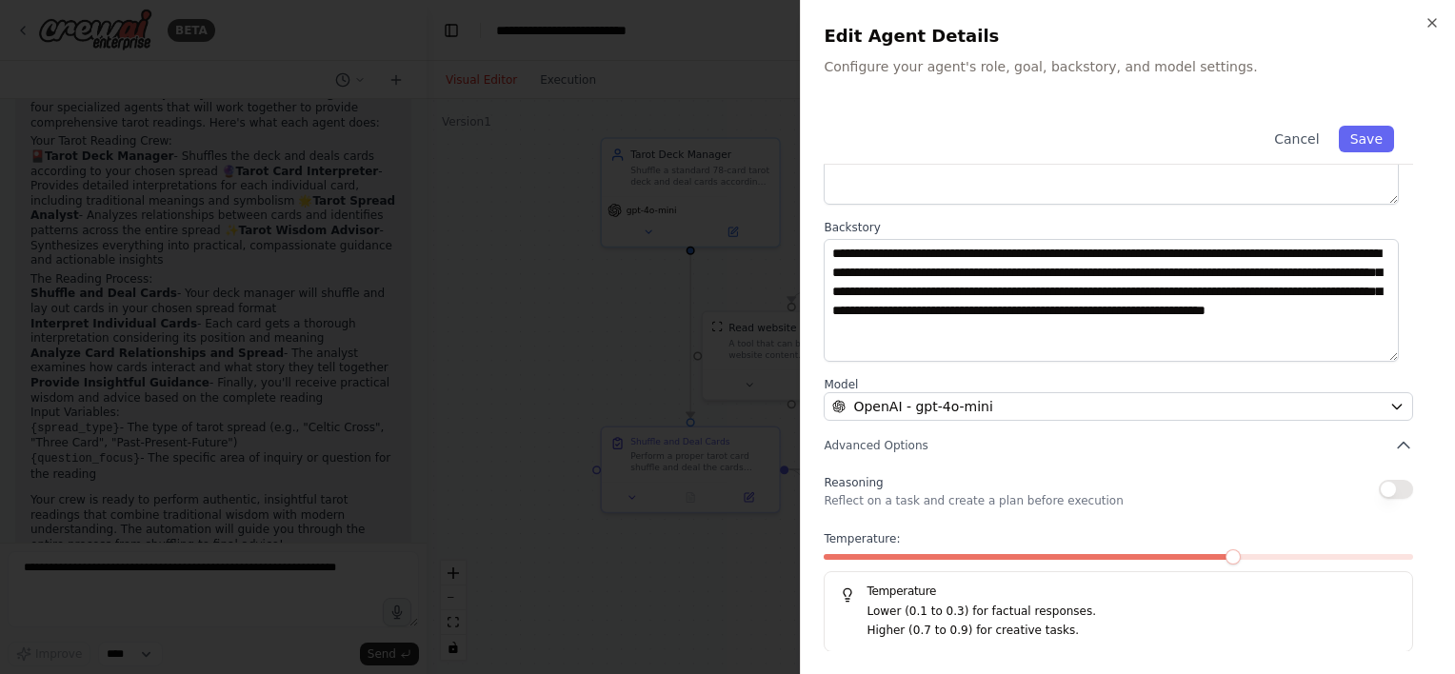
click at [1379, 485] on button "button" at bounding box center [1396, 489] width 34 height 19
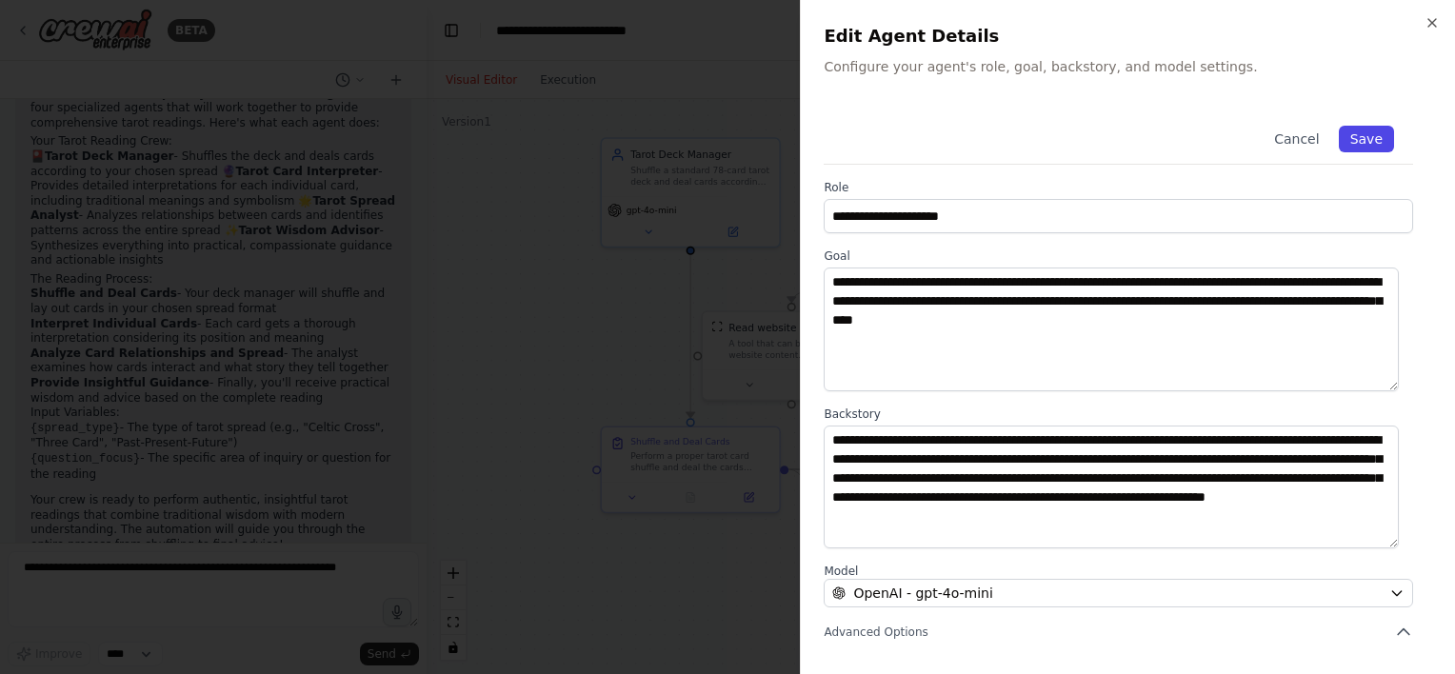
click at [1360, 135] on button "Save" at bounding box center [1366, 139] width 55 height 27
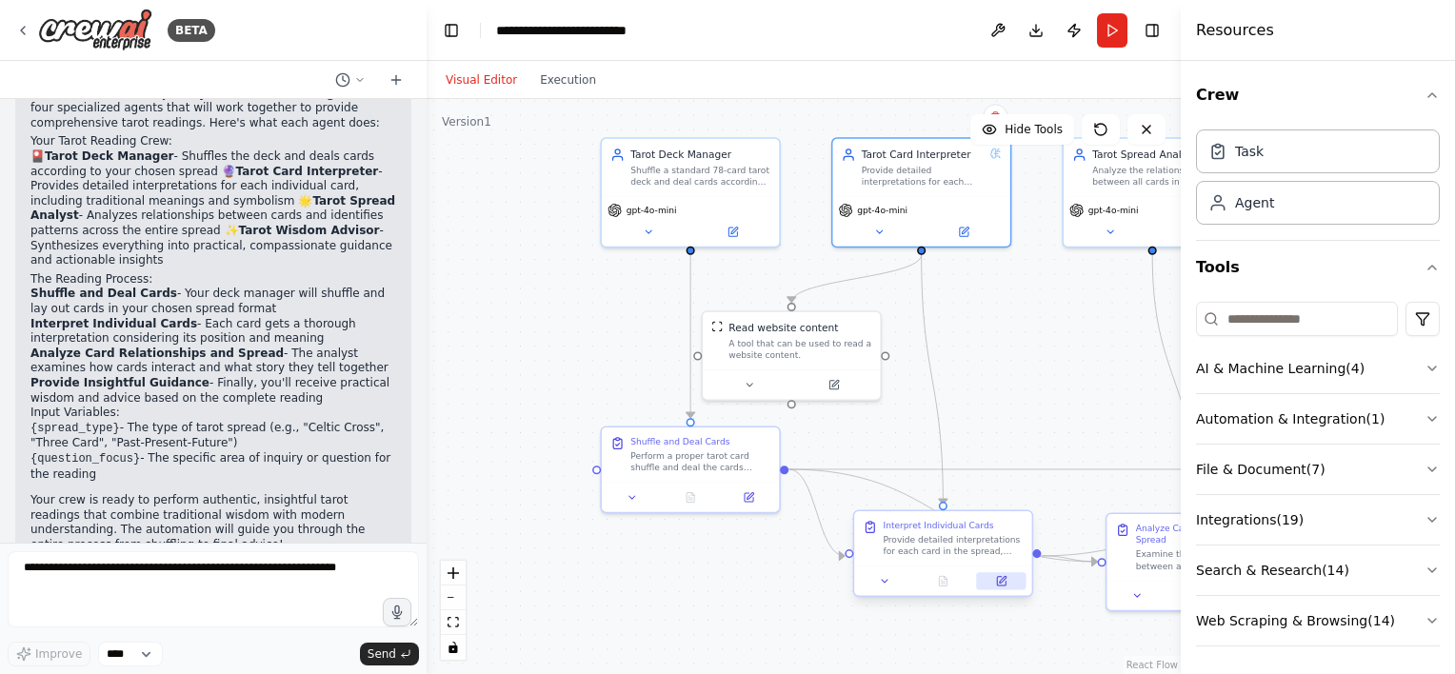
click at [1002, 578] on icon at bounding box center [1003, 579] width 7 height 7
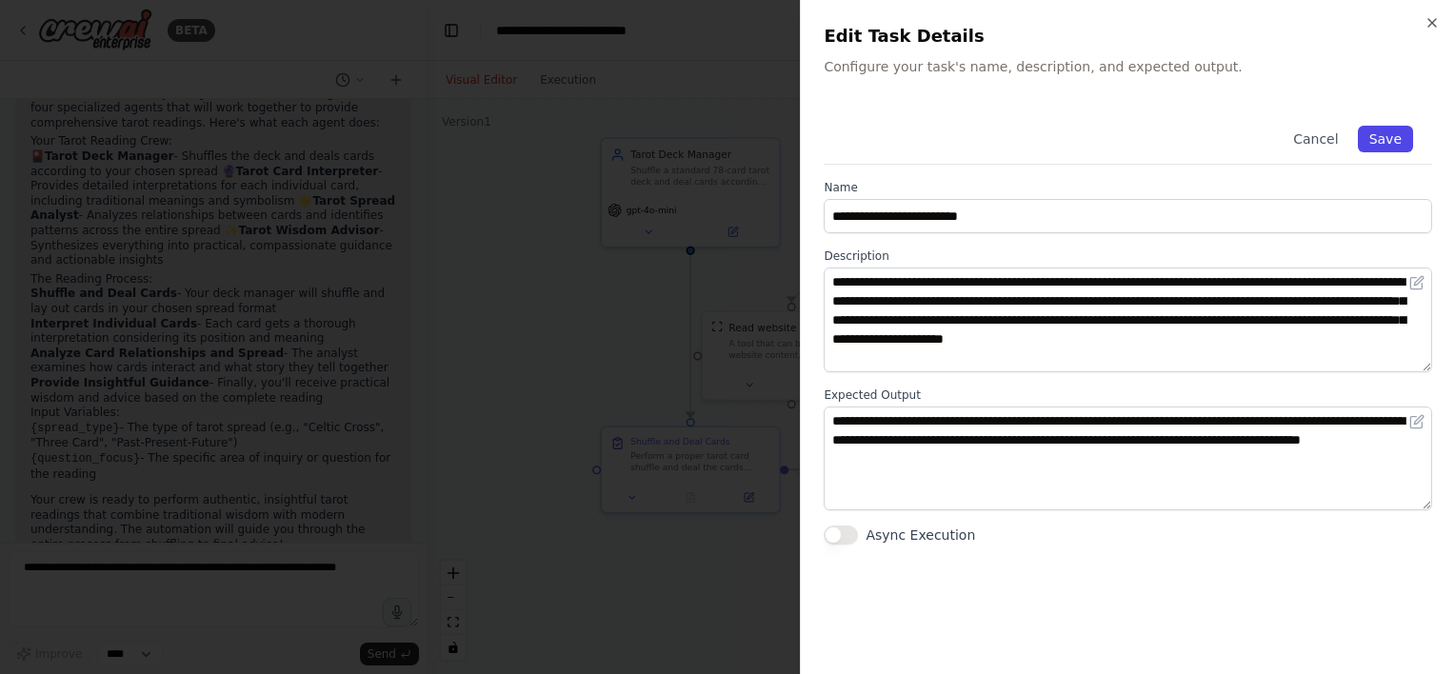
click at [1382, 141] on button "Save" at bounding box center [1385, 139] width 55 height 27
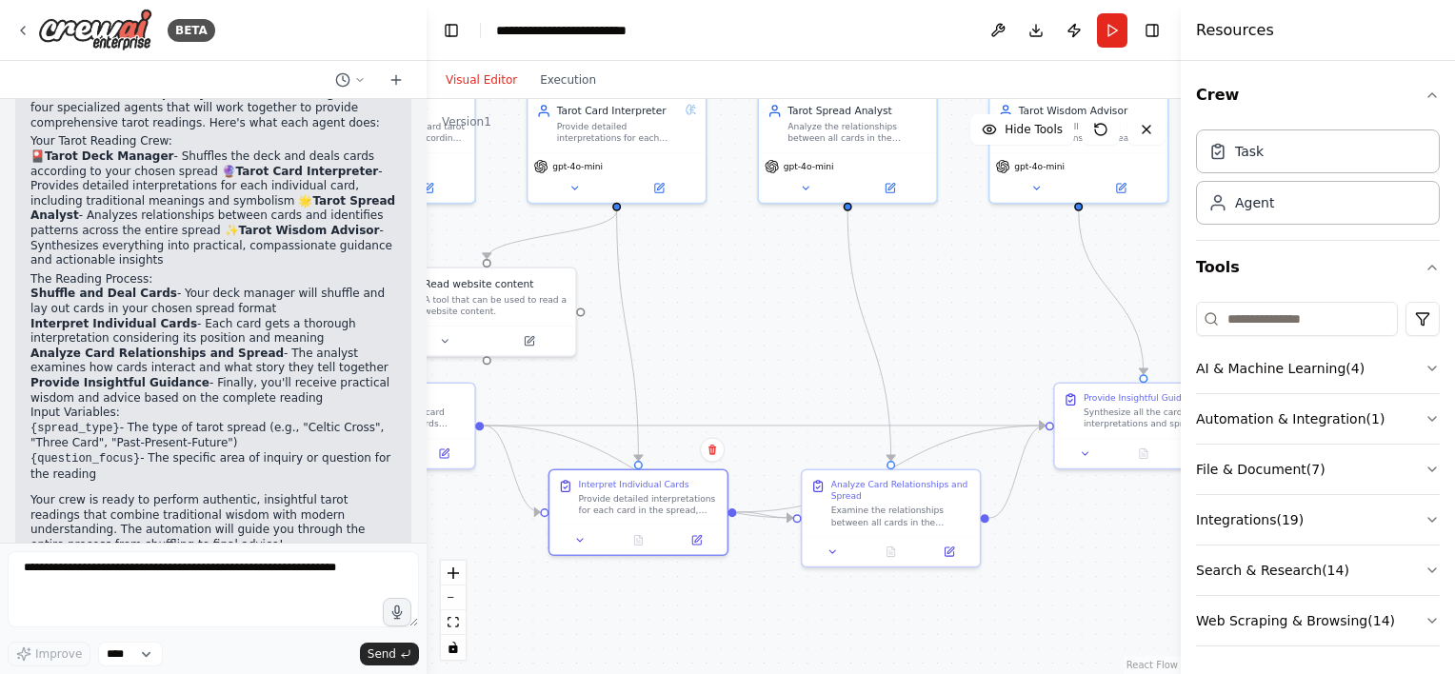
drag, startPoint x: 1074, startPoint y: 367, endPoint x: 770, endPoint y: 323, distance: 307.9
click at [1335, 521] on button "Integrations ( 19 )" at bounding box center [1318, 520] width 244 height 50
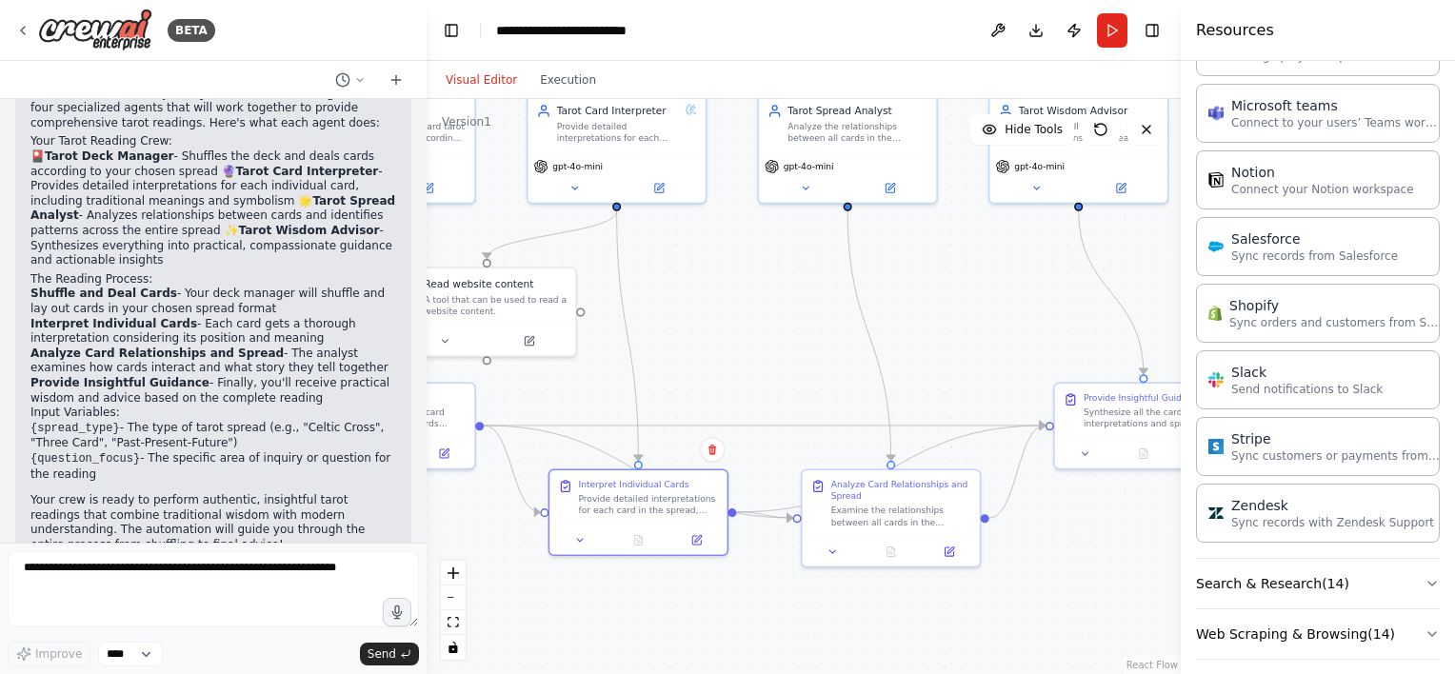
scroll to position [1275, 0]
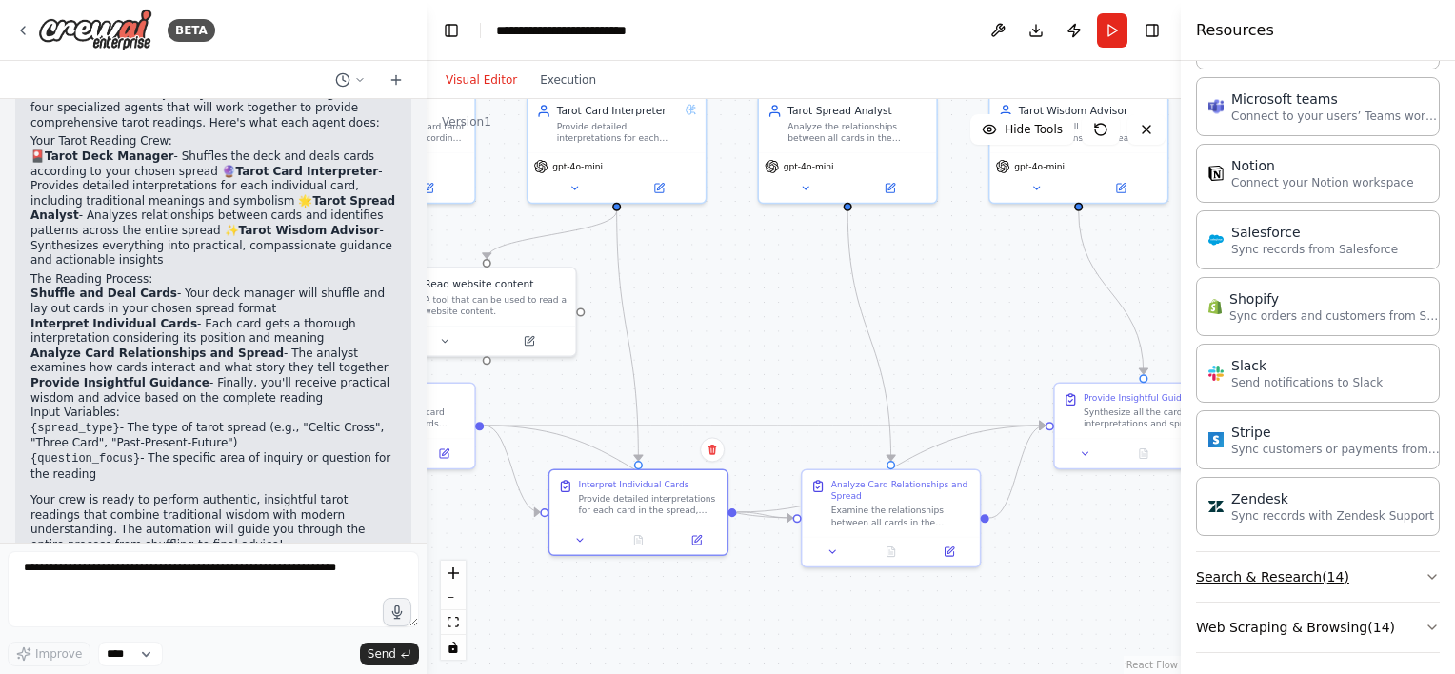
click at [1347, 579] on button "Search & Research ( 14 )" at bounding box center [1318, 577] width 244 height 50
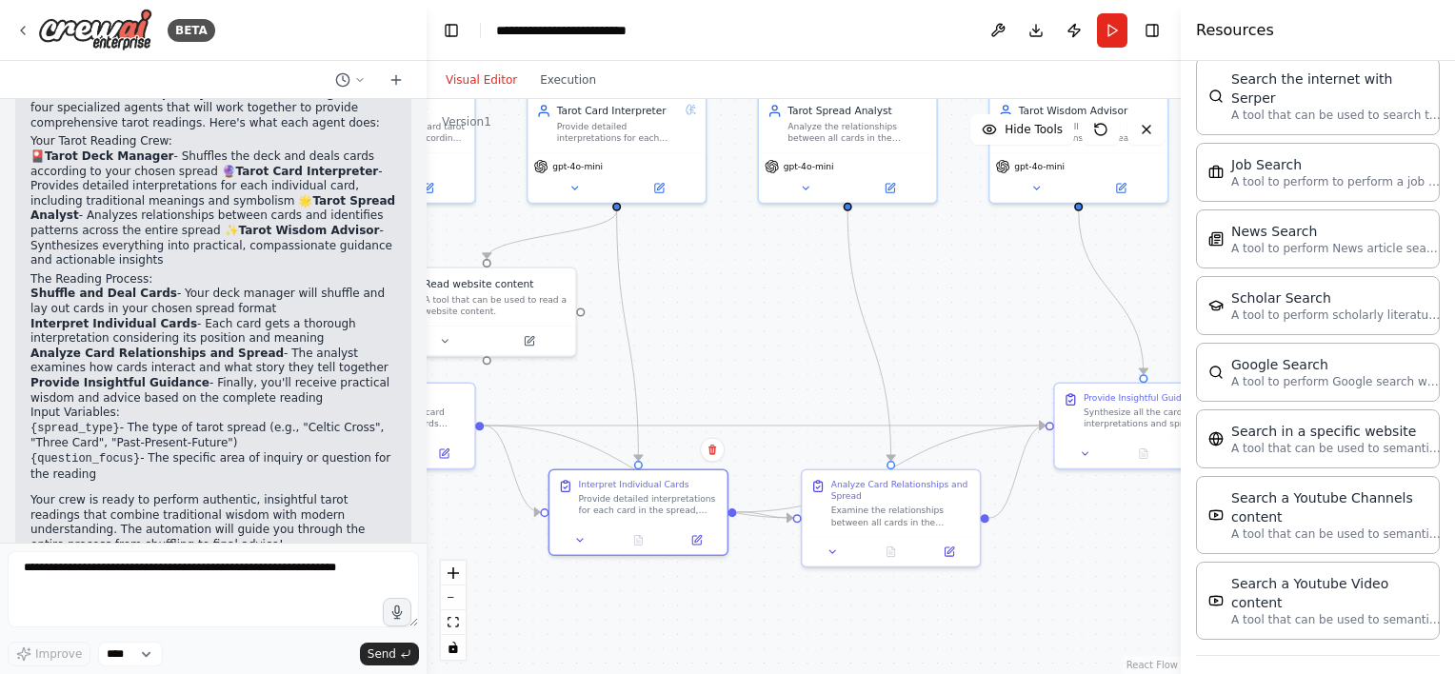
scroll to position [2237, 0]
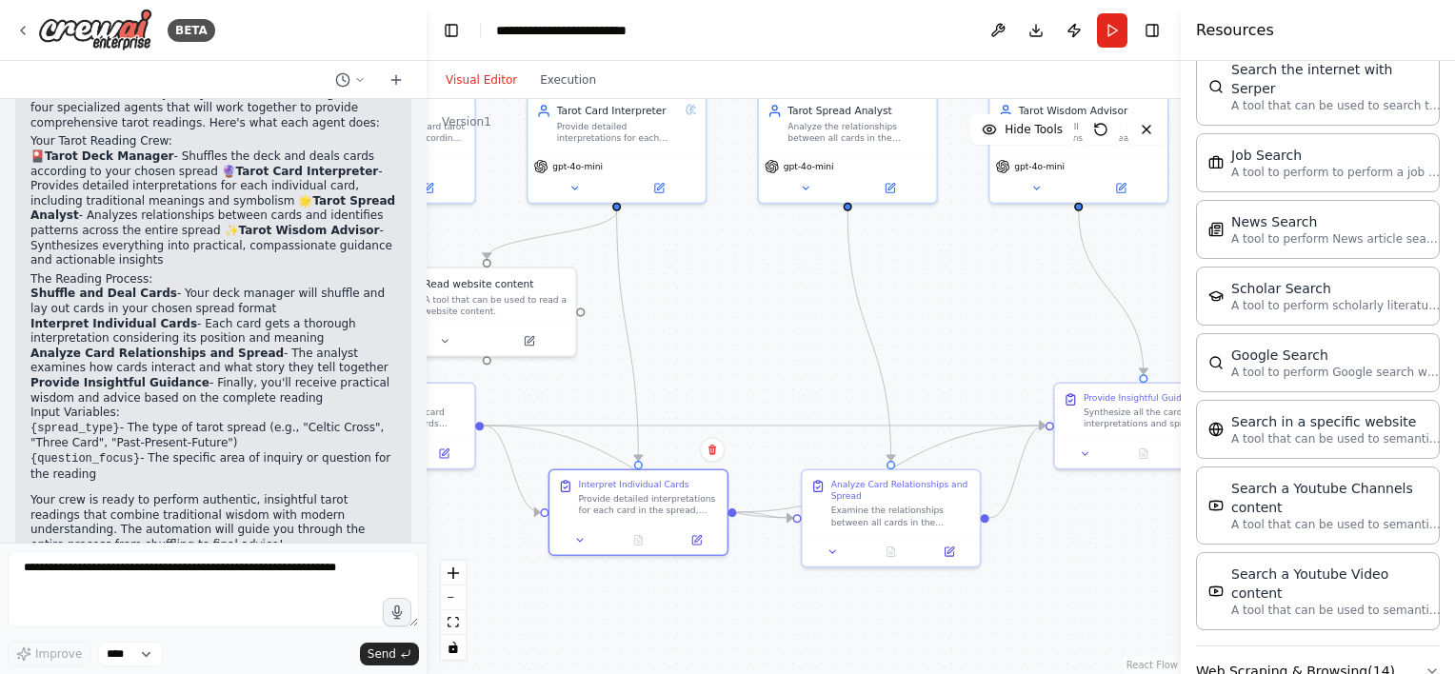
click at [1330, 647] on button "Web Scraping & Browsing ( 14 )" at bounding box center [1318, 672] width 244 height 50
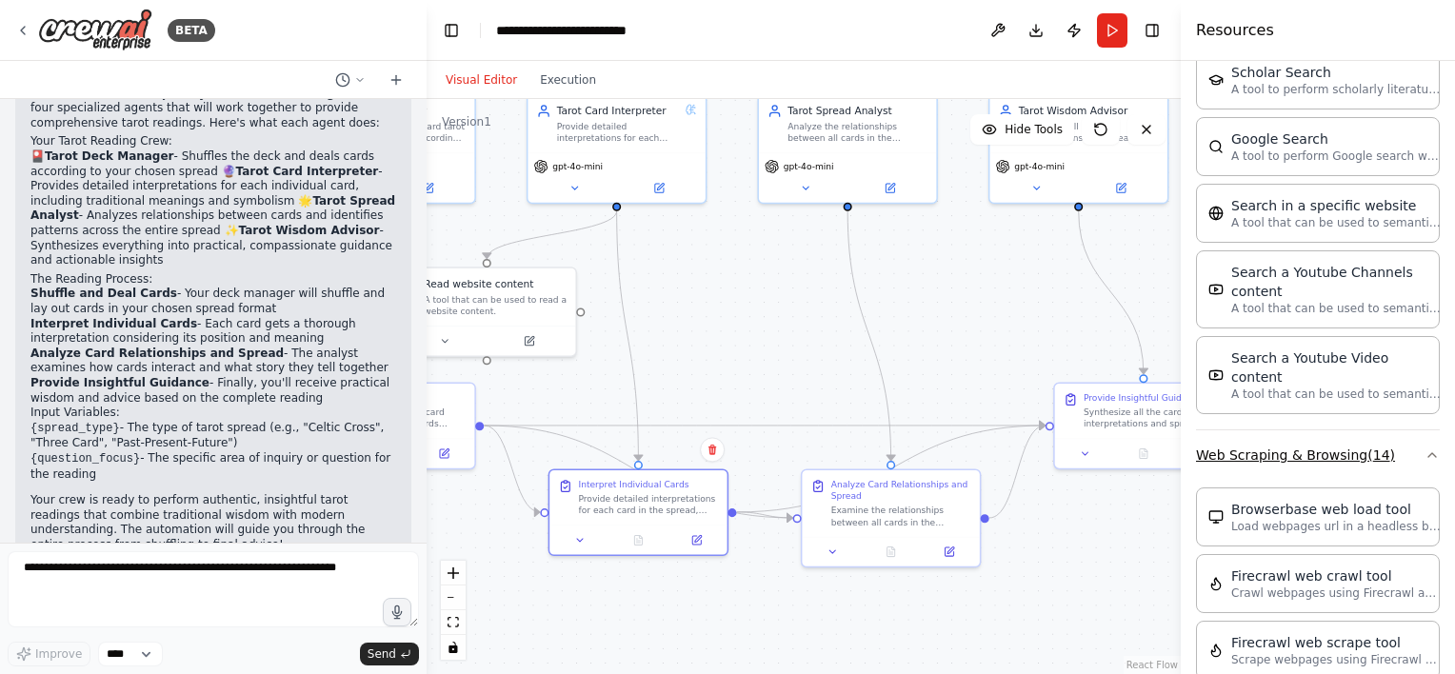
scroll to position [2809, 0]
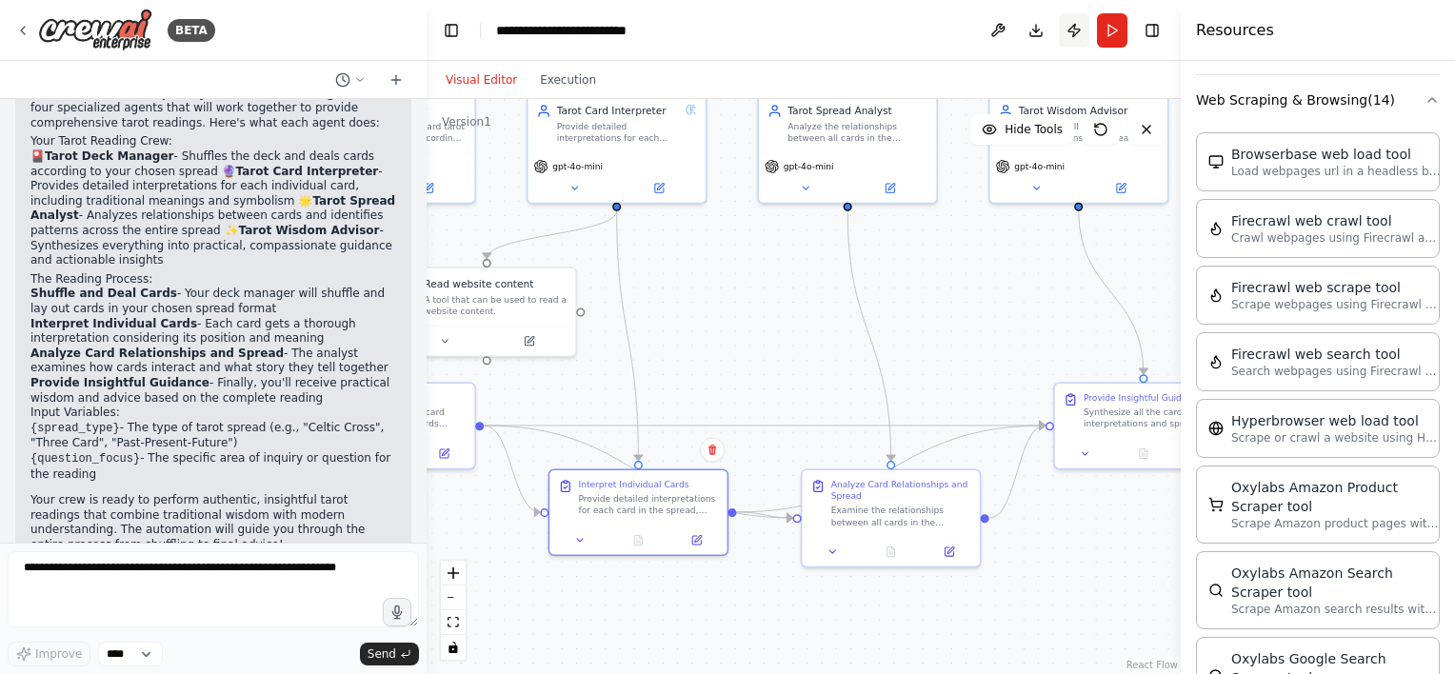
click at [1074, 31] on button "Publish" at bounding box center [1074, 30] width 30 height 34
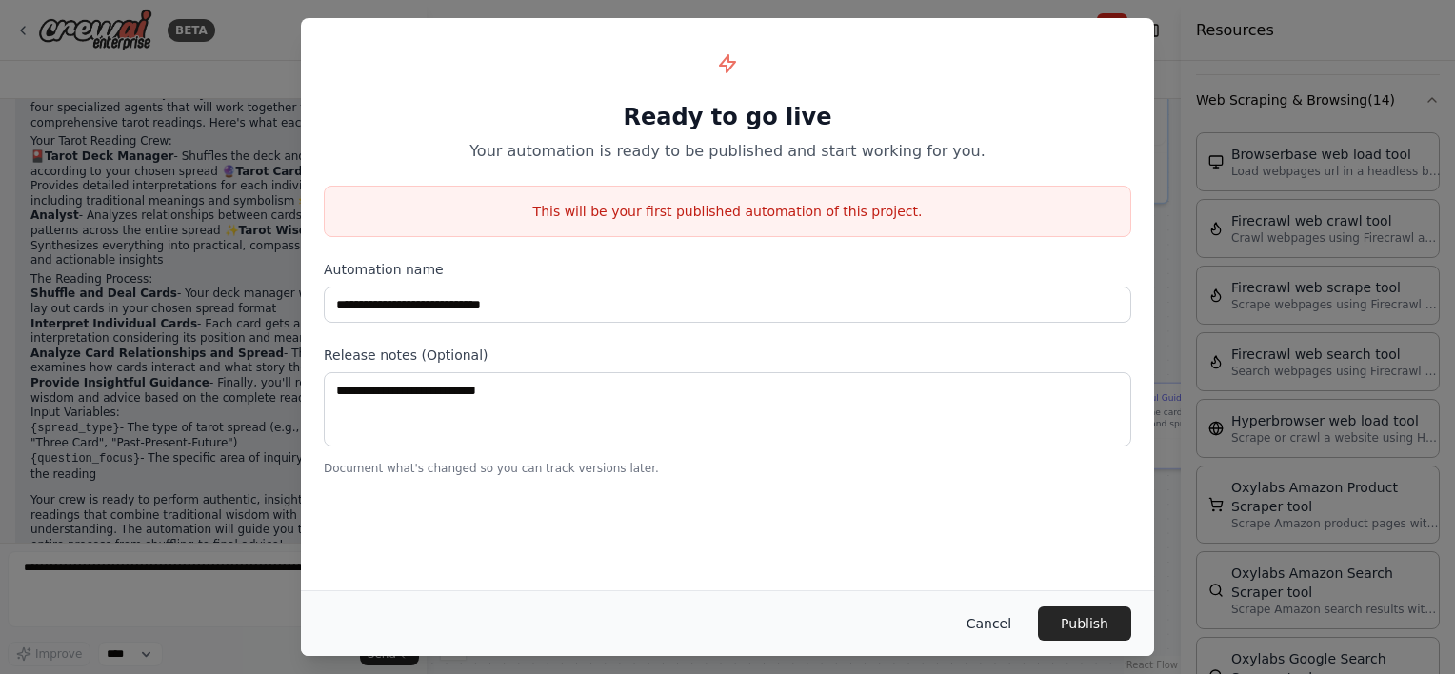
click at [1002, 607] on button "Cancel" at bounding box center [988, 624] width 75 height 34
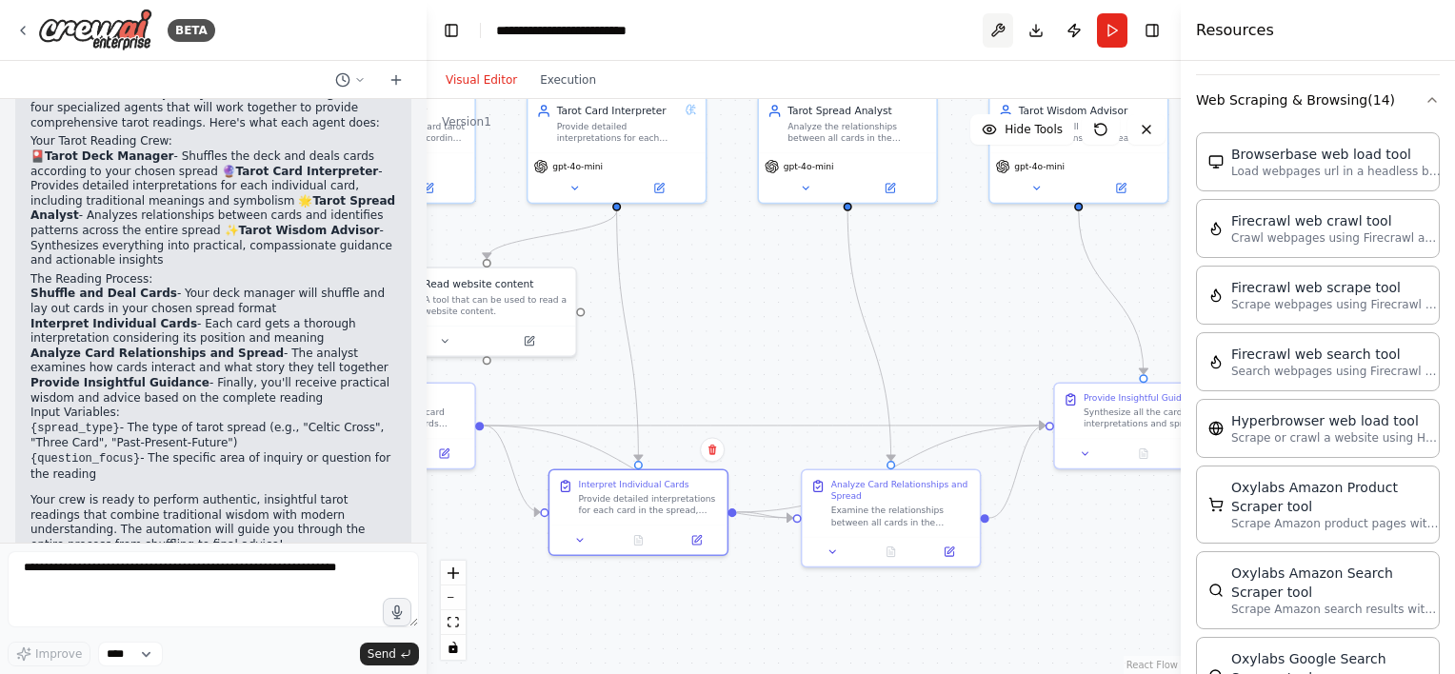
click at [998, 30] on button at bounding box center [998, 30] width 30 height 34
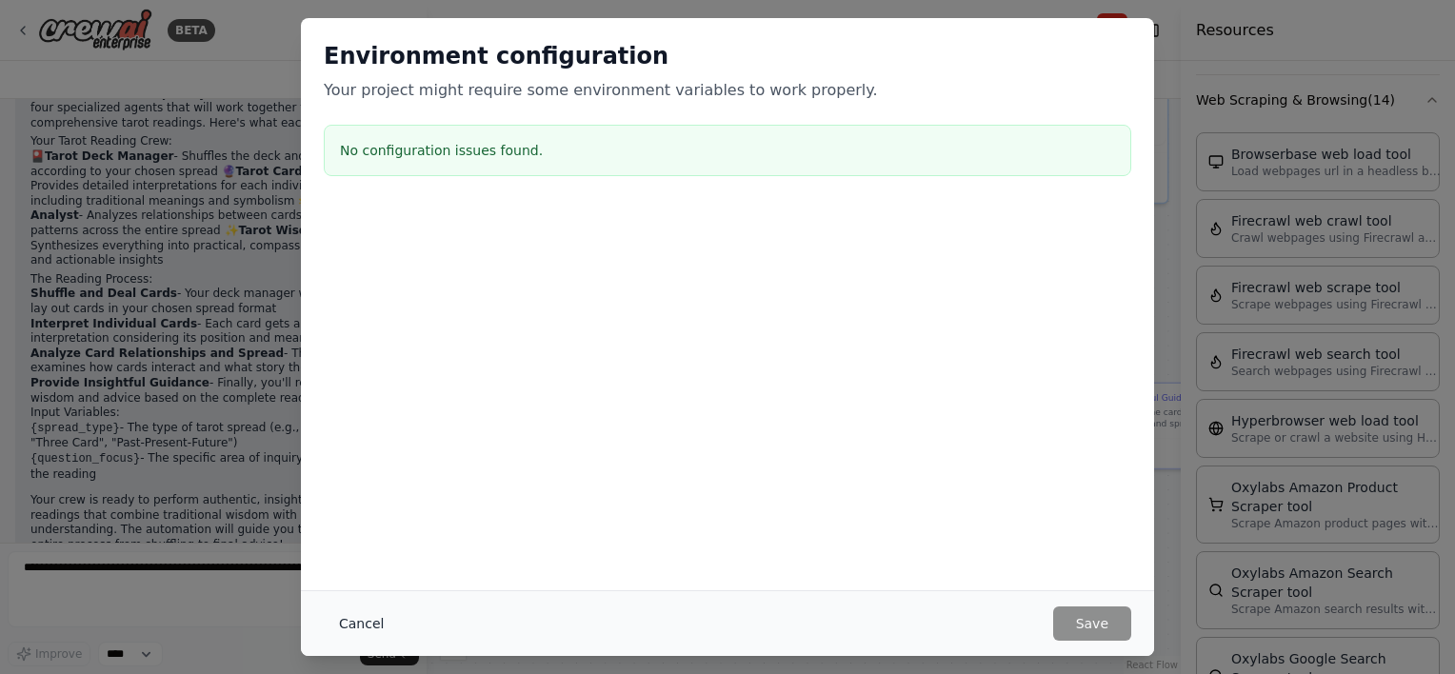
click at [357, 625] on button "Cancel" at bounding box center [361, 624] width 75 height 34
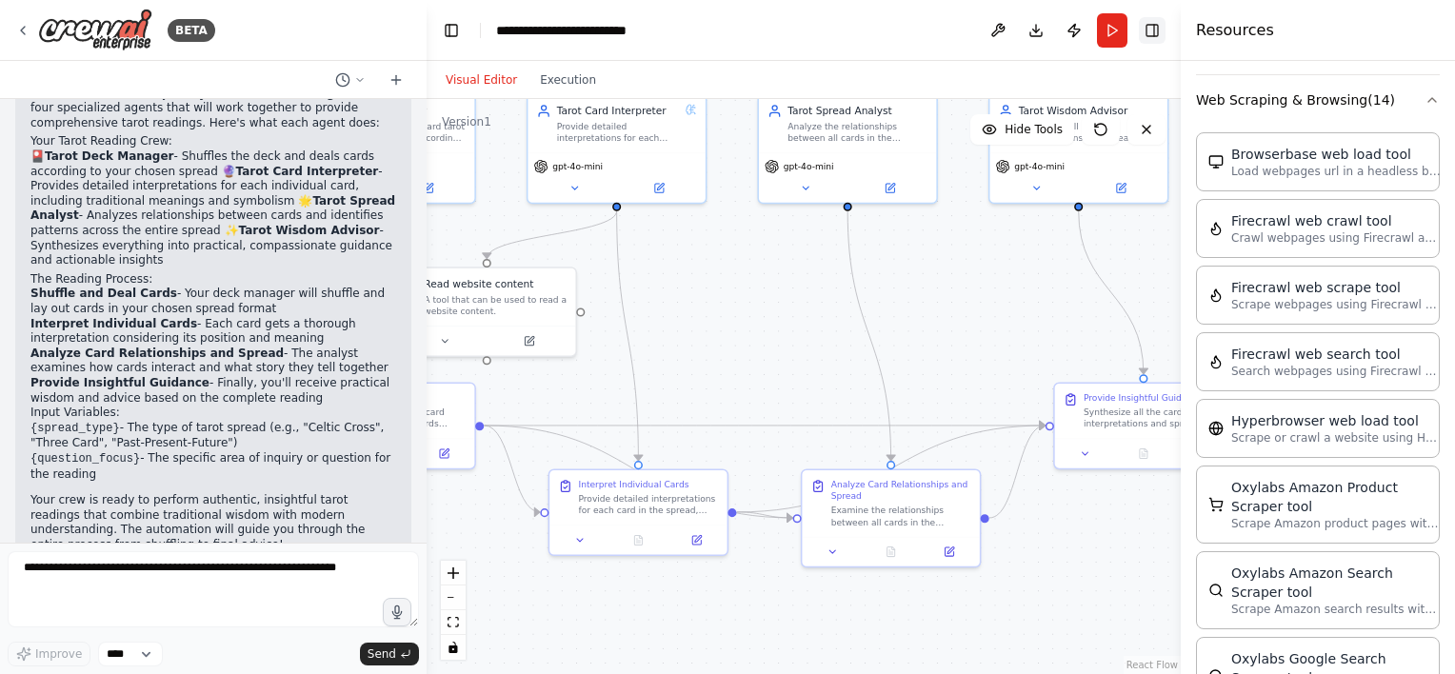
click at [1144, 32] on button "Toggle Right Sidebar" at bounding box center [1152, 30] width 27 height 27
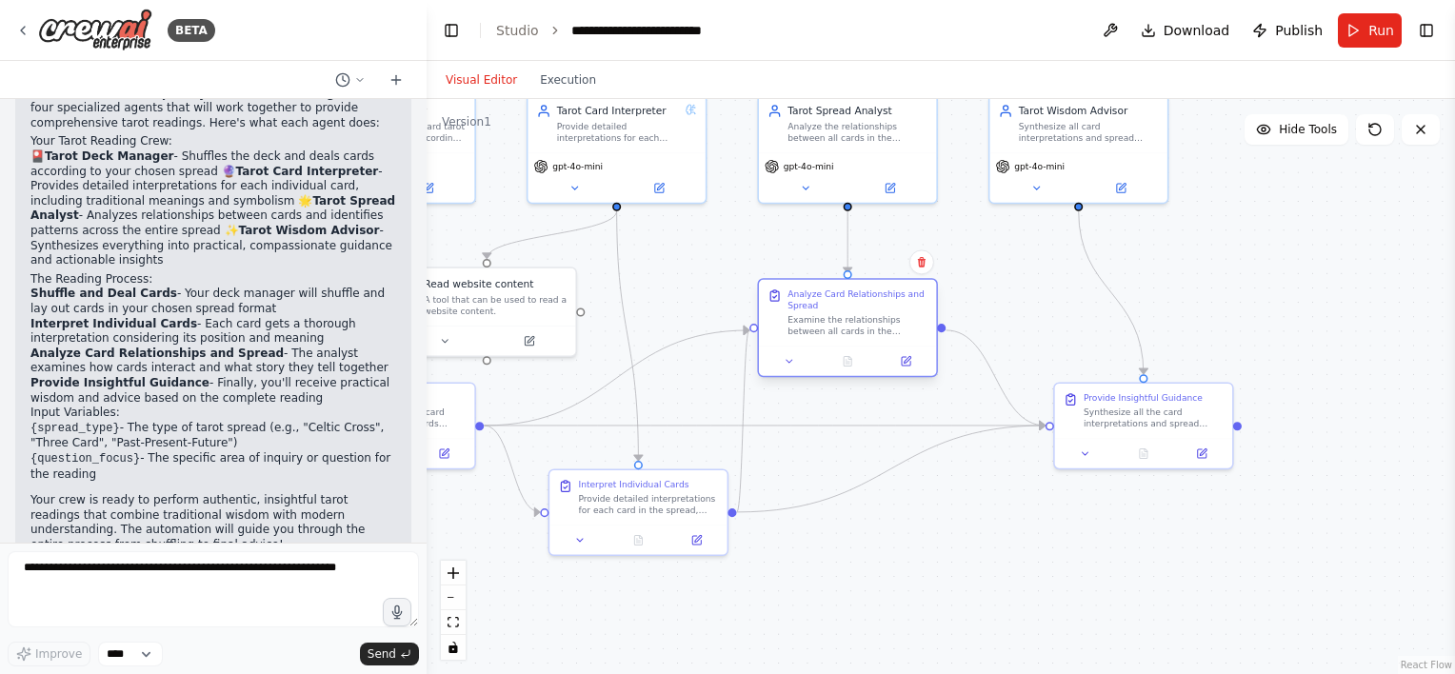
drag, startPoint x: 939, startPoint y: 503, endPoint x: 891, endPoint y: 310, distance: 199.1
click at [891, 310] on div "Analyze Card Relationships and Spread Examine the relationships between all car…" at bounding box center [858, 314] width 140 height 50
click at [891, 407] on div ".deletable-edge-delete-btn { width: 20px; height: 20px; border: 0px solid #ffff…" at bounding box center [941, 386] width 1029 height 575
click at [785, 364] on icon at bounding box center [789, 360] width 11 height 11
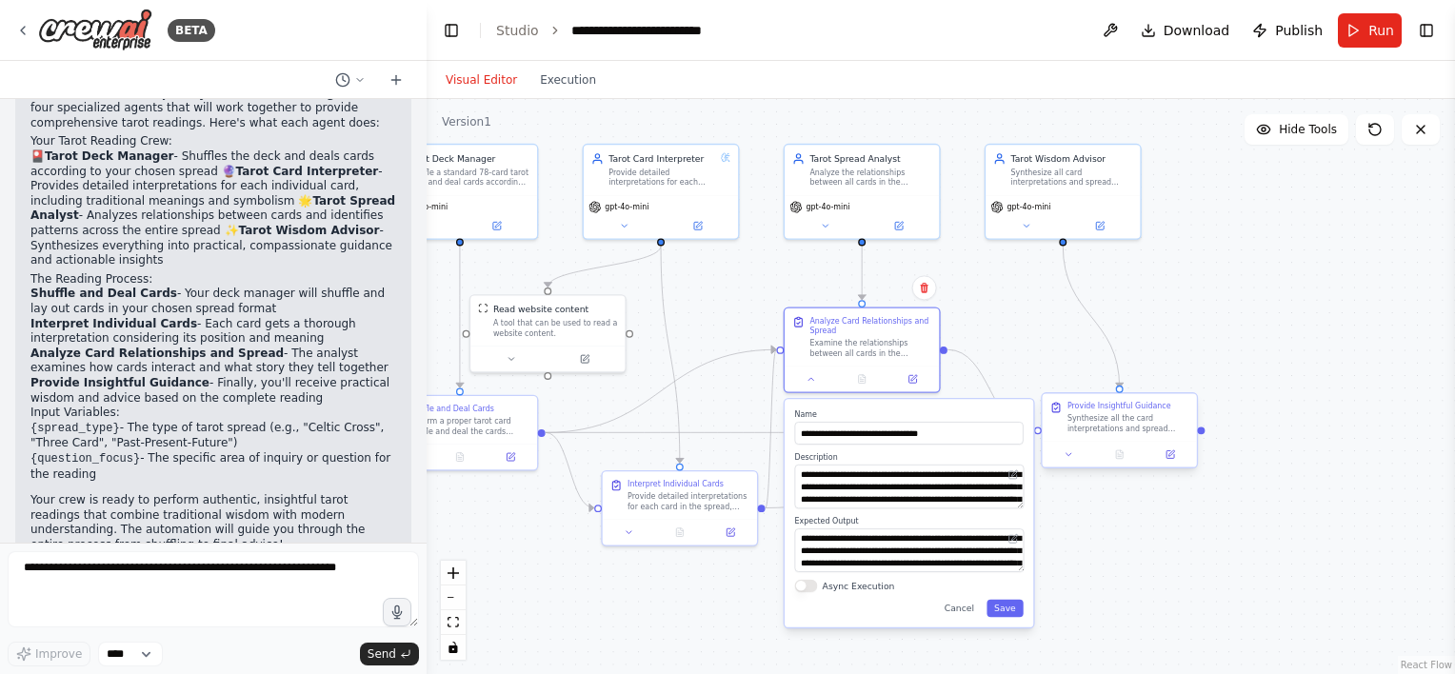
click at [1161, 410] on div "Provide Insightful Guidance" at bounding box center [1120, 406] width 104 height 10
click at [1071, 454] on icon at bounding box center [1069, 455] width 10 height 10
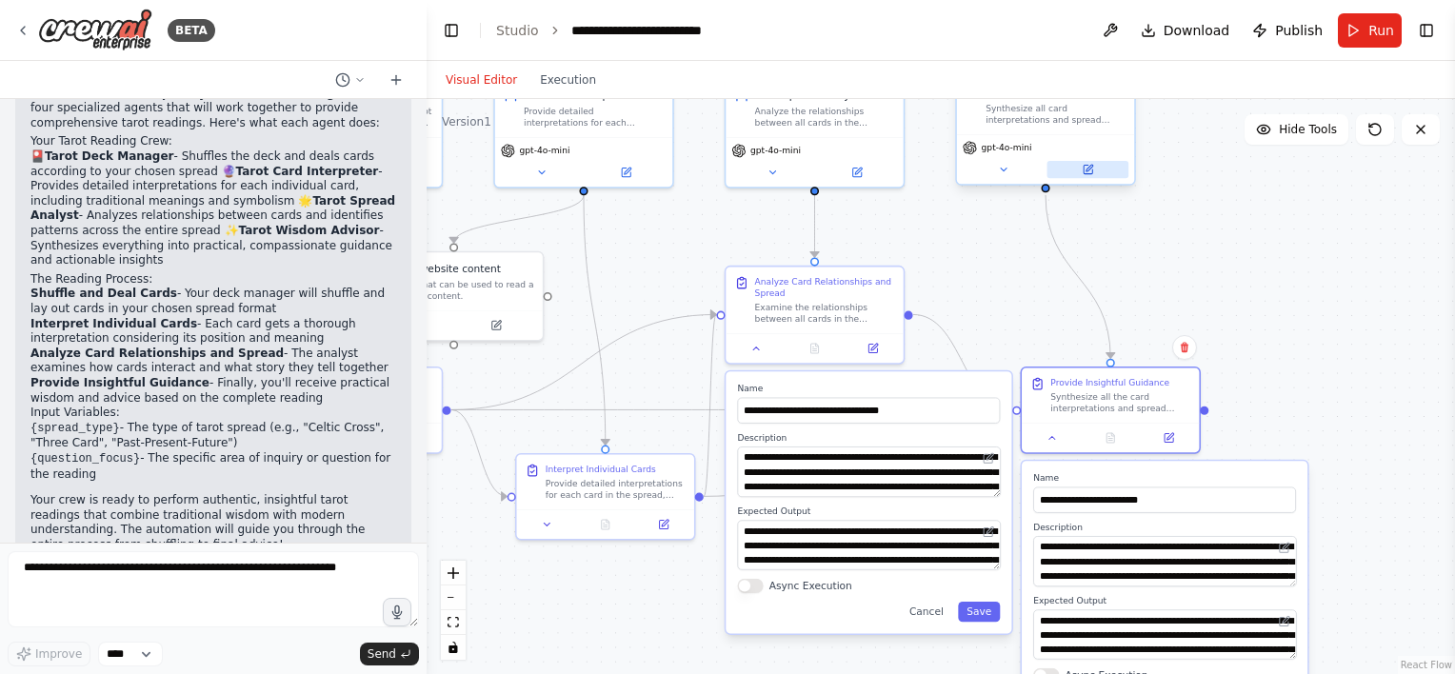
click at [1093, 170] on button at bounding box center [1089, 169] width 82 height 17
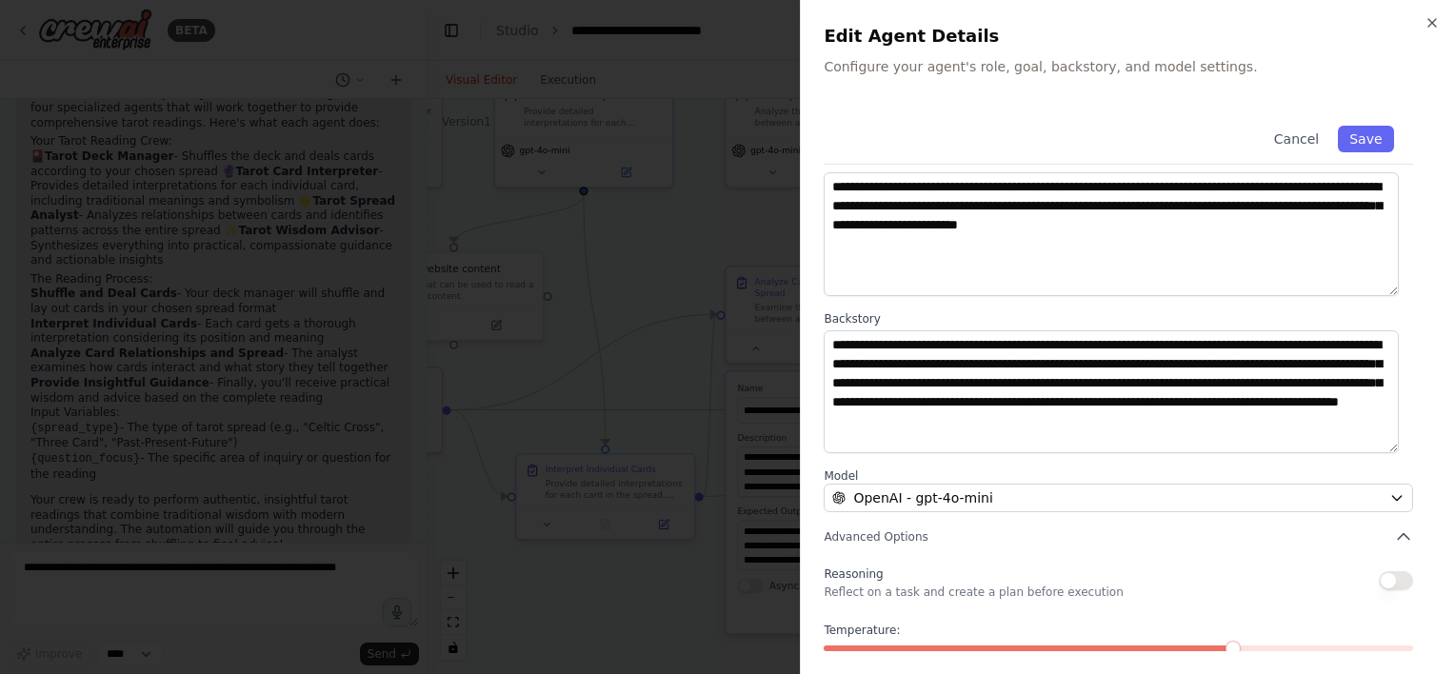
scroll to position [187, 0]
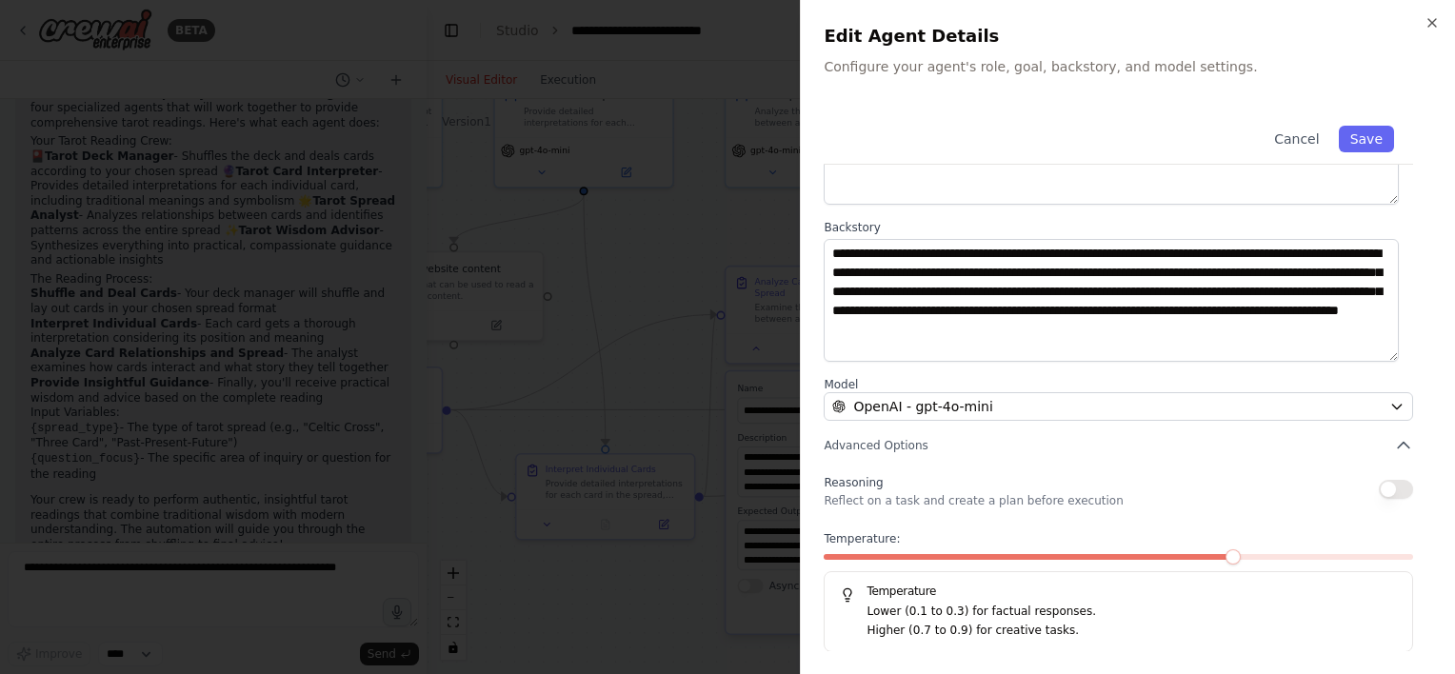
click at [1380, 490] on button "button" at bounding box center [1396, 489] width 34 height 19
click at [907, 442] on span "Advanced Options" at bounding box center [876, 445] width 104 height 15
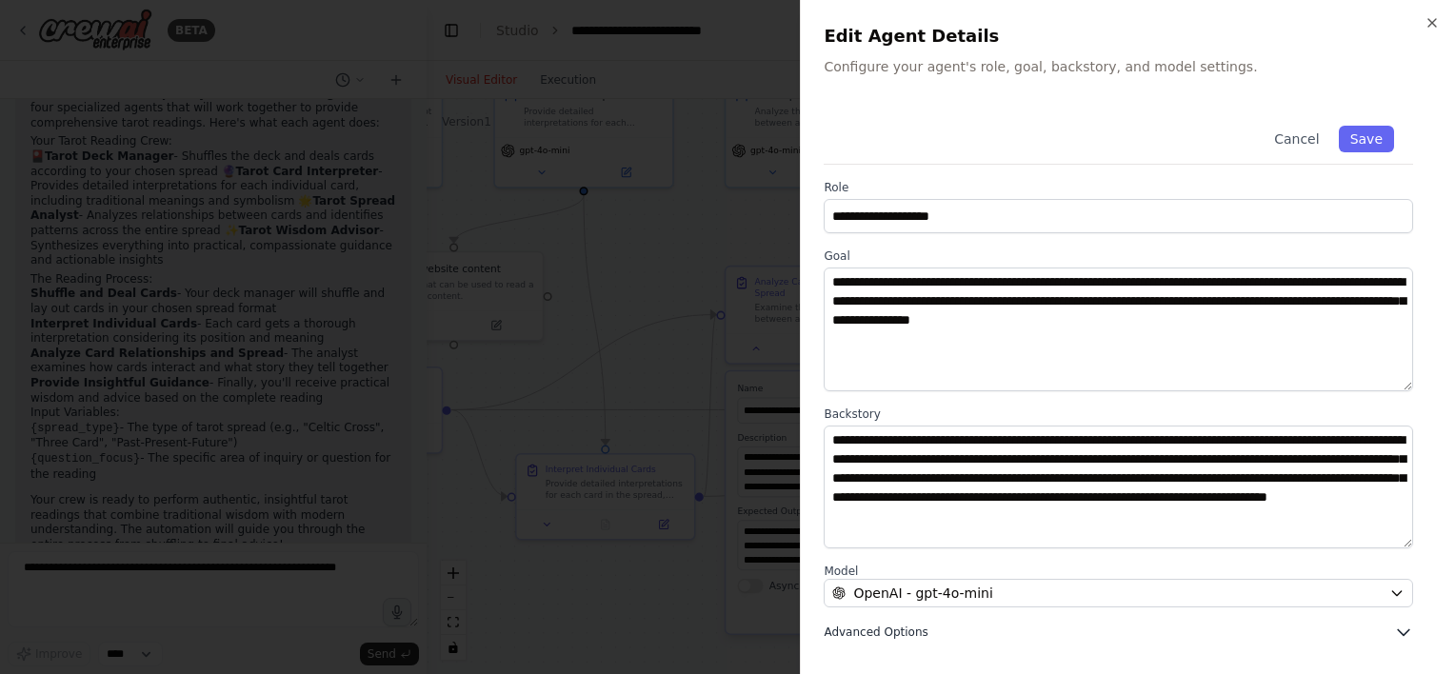
click at [871, 633] on span "Advanced Options" at bounding box center [876, 632] width 104 height 15
click at [1364, 130] on button "Save" at bounding box center [1366, 139] width 55 height 27
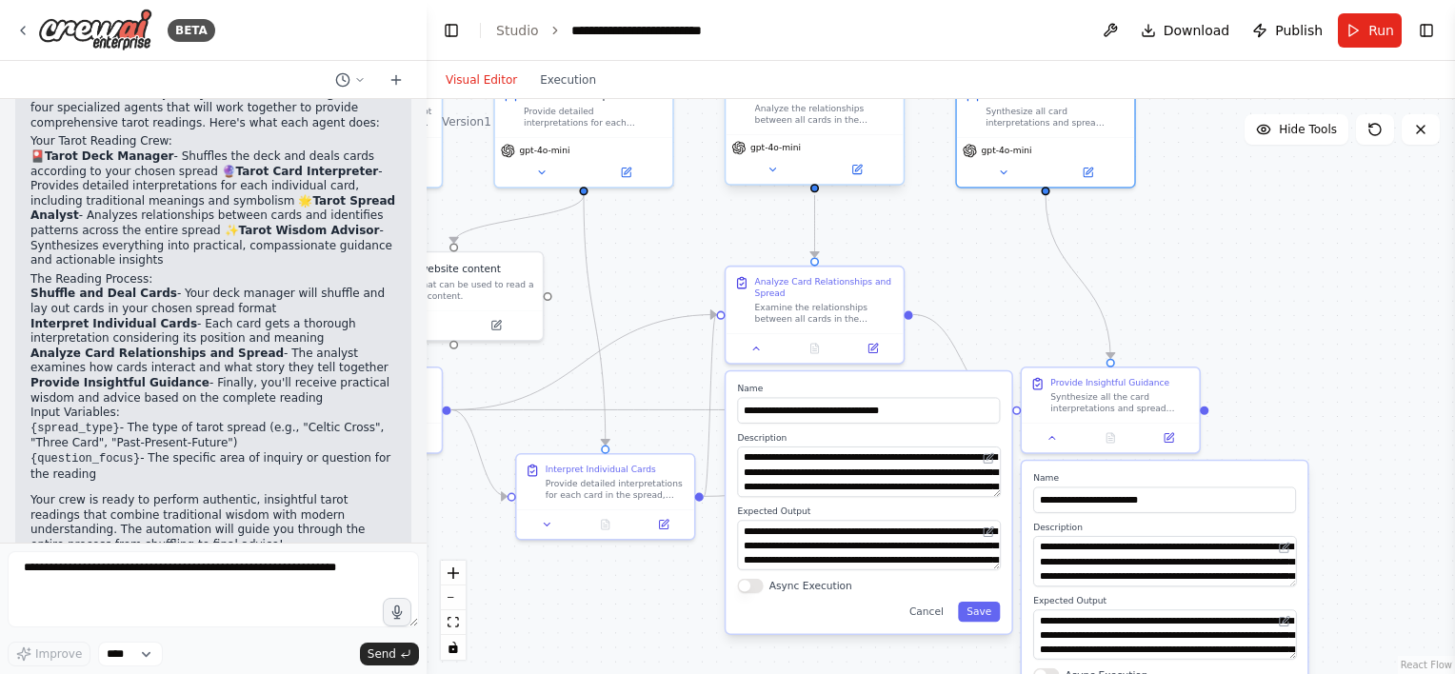
click at [880, 122] on div "Analyze the relationships between all cards in the {spread_type} spread, identi…" at bounding box center [825, 114] width 140 height 23
click at [876, 171] on button at bounding box center [857, 169] width 82 height 17
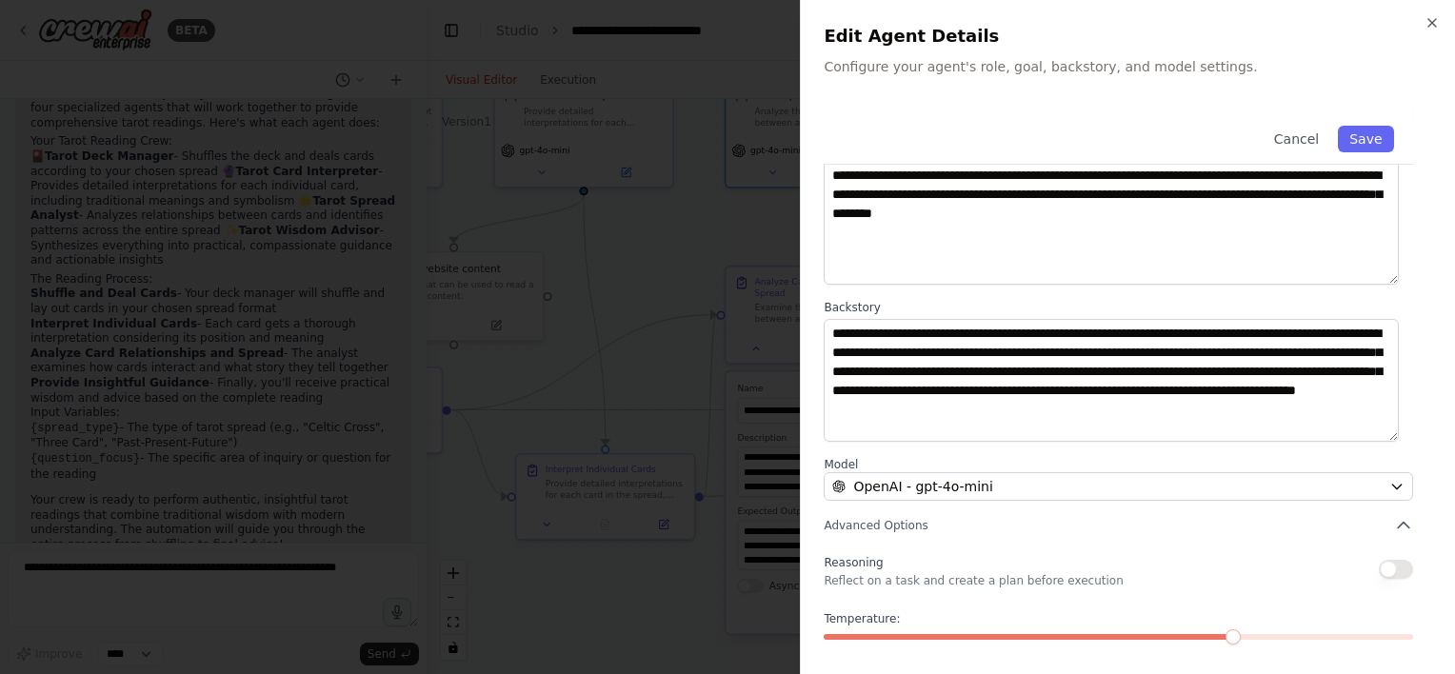
scroll to position [187, 0]
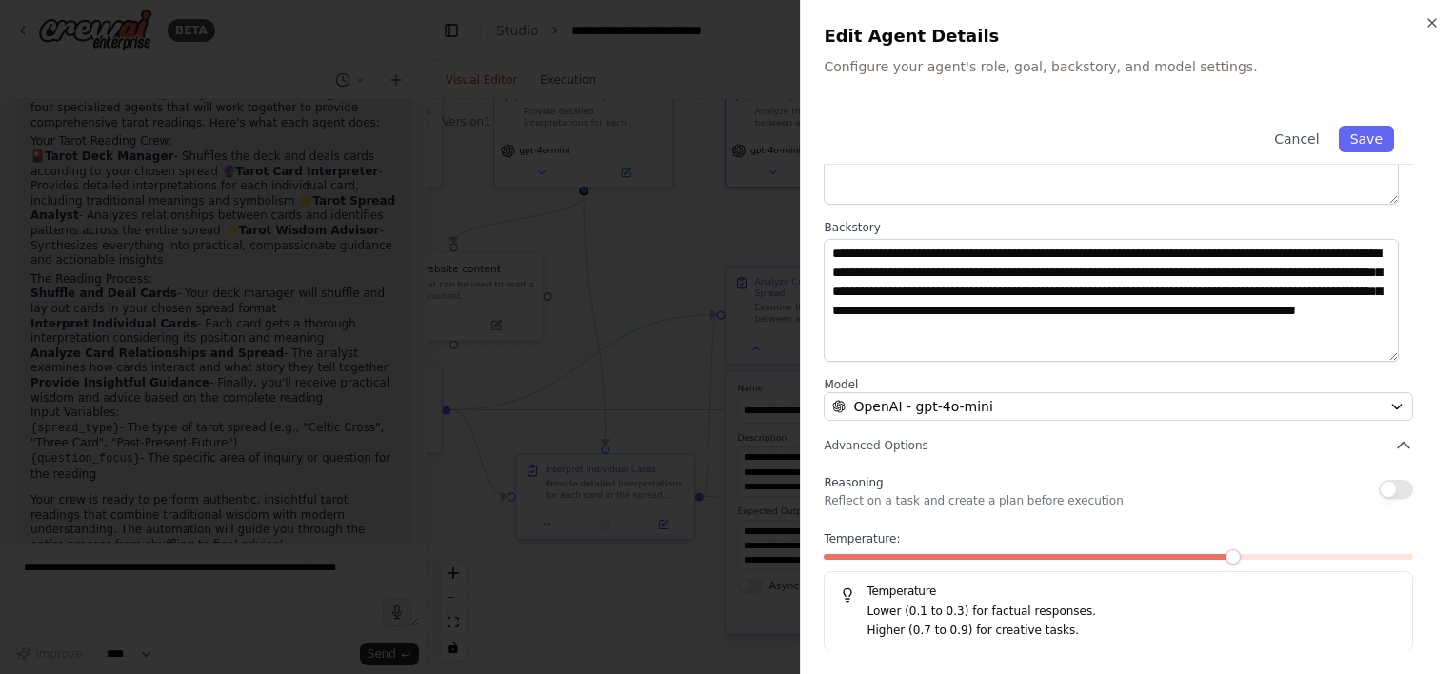
click at [1379, 491] on button "button" at bounding box center [1396, 489] width 34 height 19
click at [1364, 135] on button "Save" at bounding box center [1366, 139] width 55 height 27
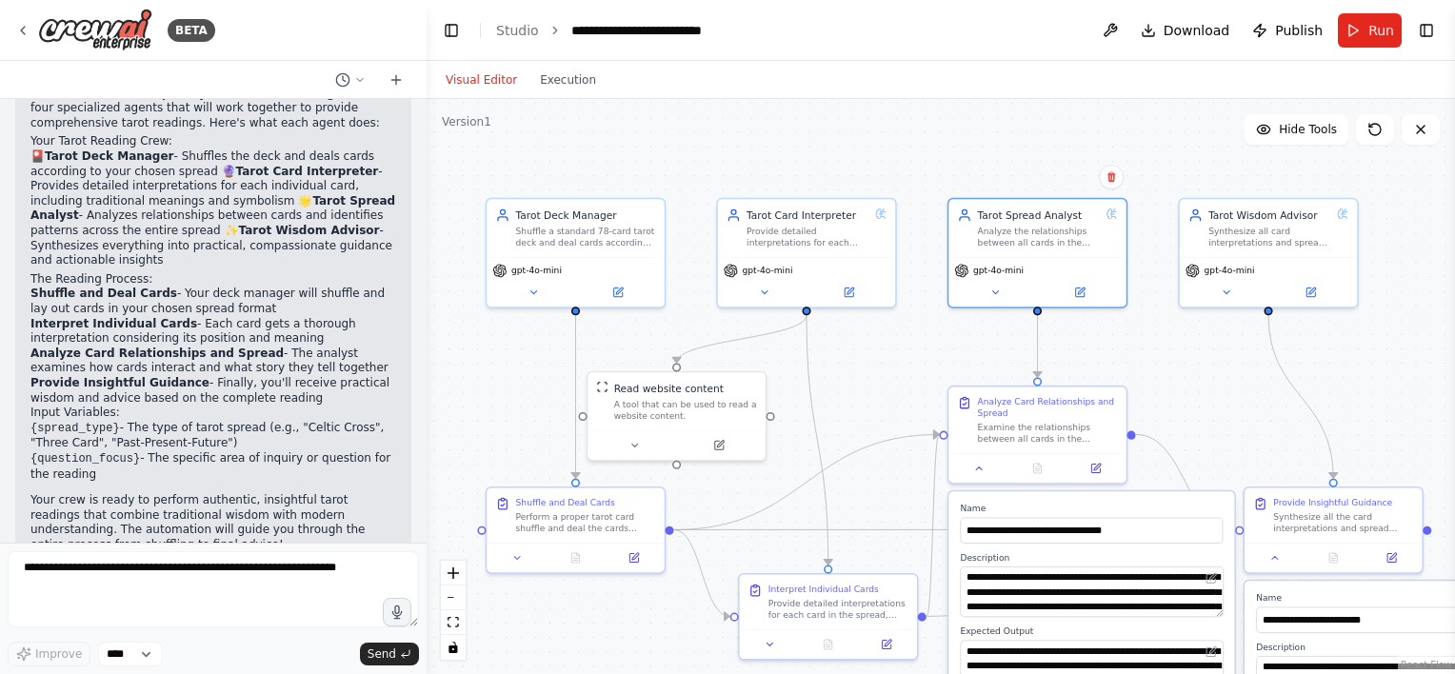
drag, startPoint x: 686, startPoint y: 238, endPoint x: 905, endPoint y: 351, distance: 246.6
click at [909, 359] on div ".deletable-edge-delete-btn { width: 20px; height: 20px; border: 0px solid #ffff…" at bounding box center [941, 386] width 1029 height 575
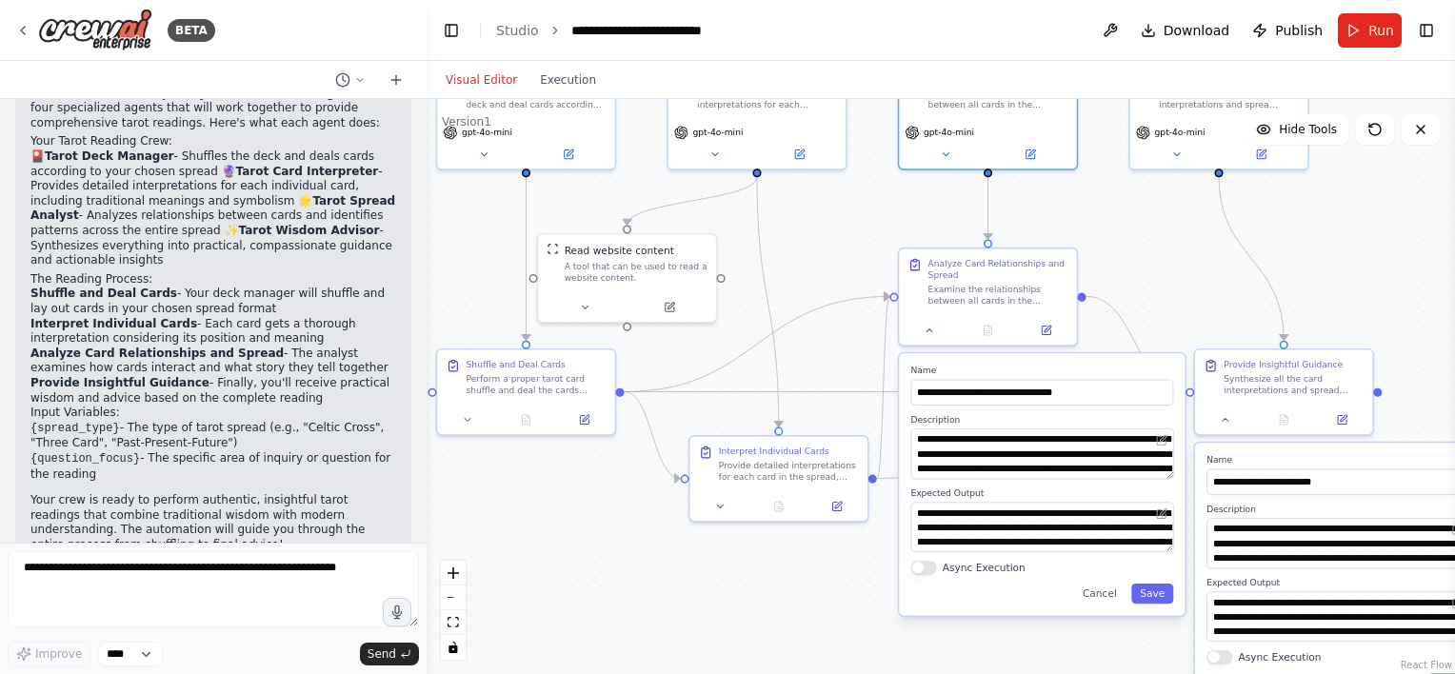
drag, startPoint x: 845, startPoint y: 427, endPoint x: 795, endPoint y: 288, distance: 147.6
click at [795, 288] on div ".deletable-edge-delete-btn { width: 20px; height: 20px; border: 0px solid #ffff…" at bounding box center [941, 386] width 1029 height 575
click at [560, 68] on div "Visual Editor Execution" at bounding box center [520, 80] width 173 height 38
click at [553, 91] on div "Visual Editor Execution" at bounding box center [520, 80] width 173 height 38
click at [558, 79] on button "Execution" at bounding box center [568, 80] width 79 height 23
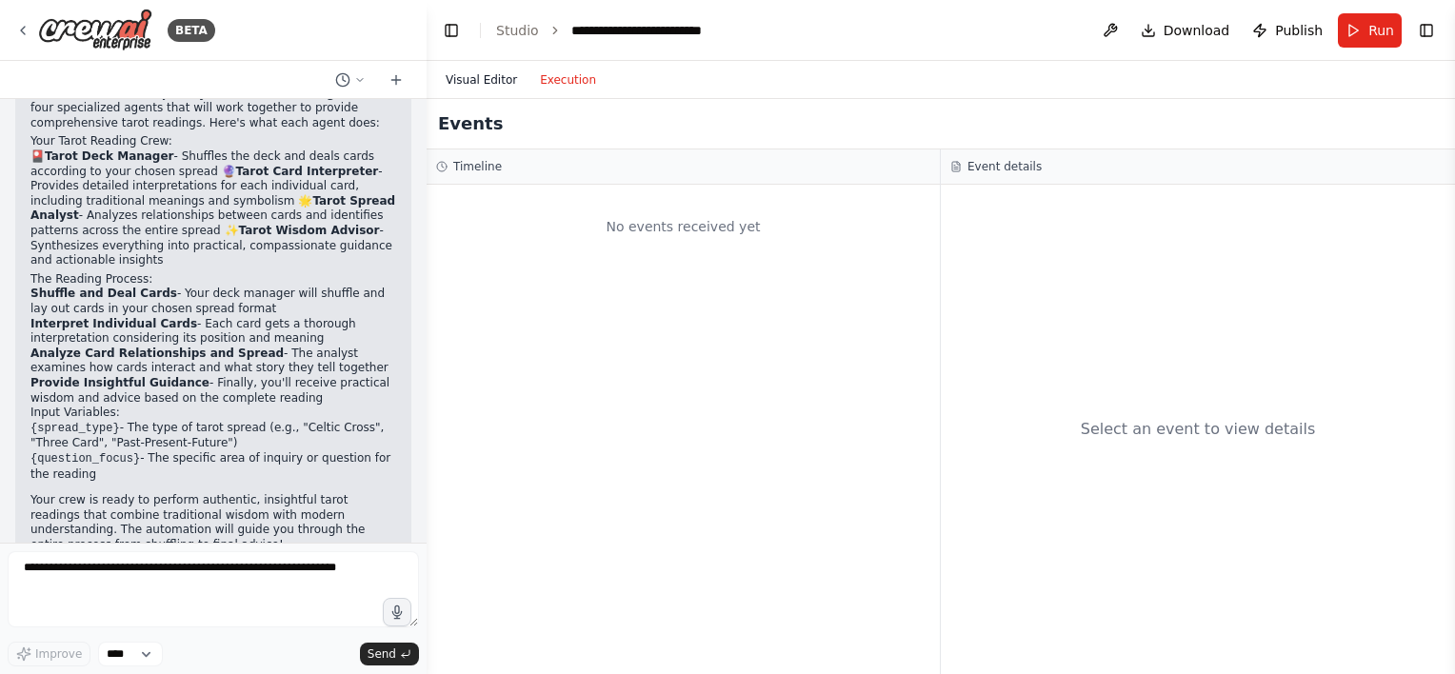
click at [470, 70] on button "Visual Editor" at bounding box center [481, 80] width 94 height 23
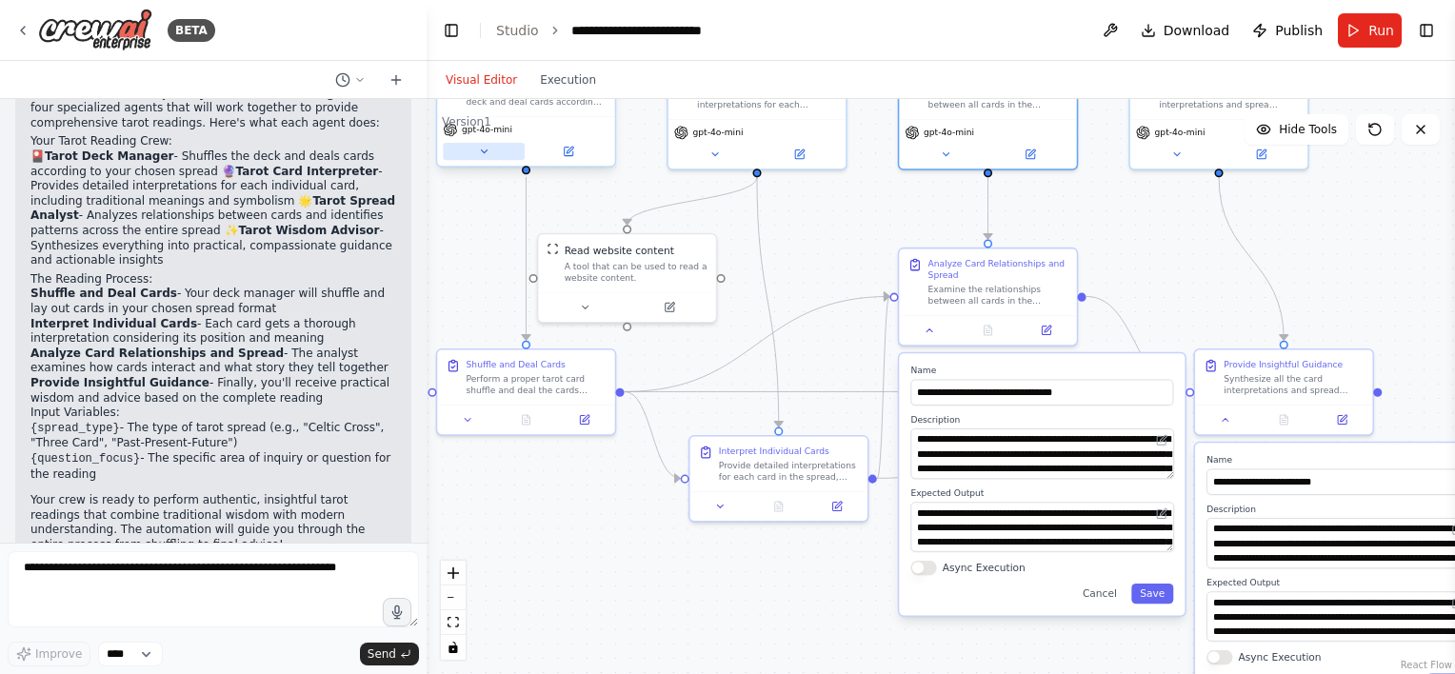
click at [491, 153] on button at bounding box center [484, 151] width 82 height 17
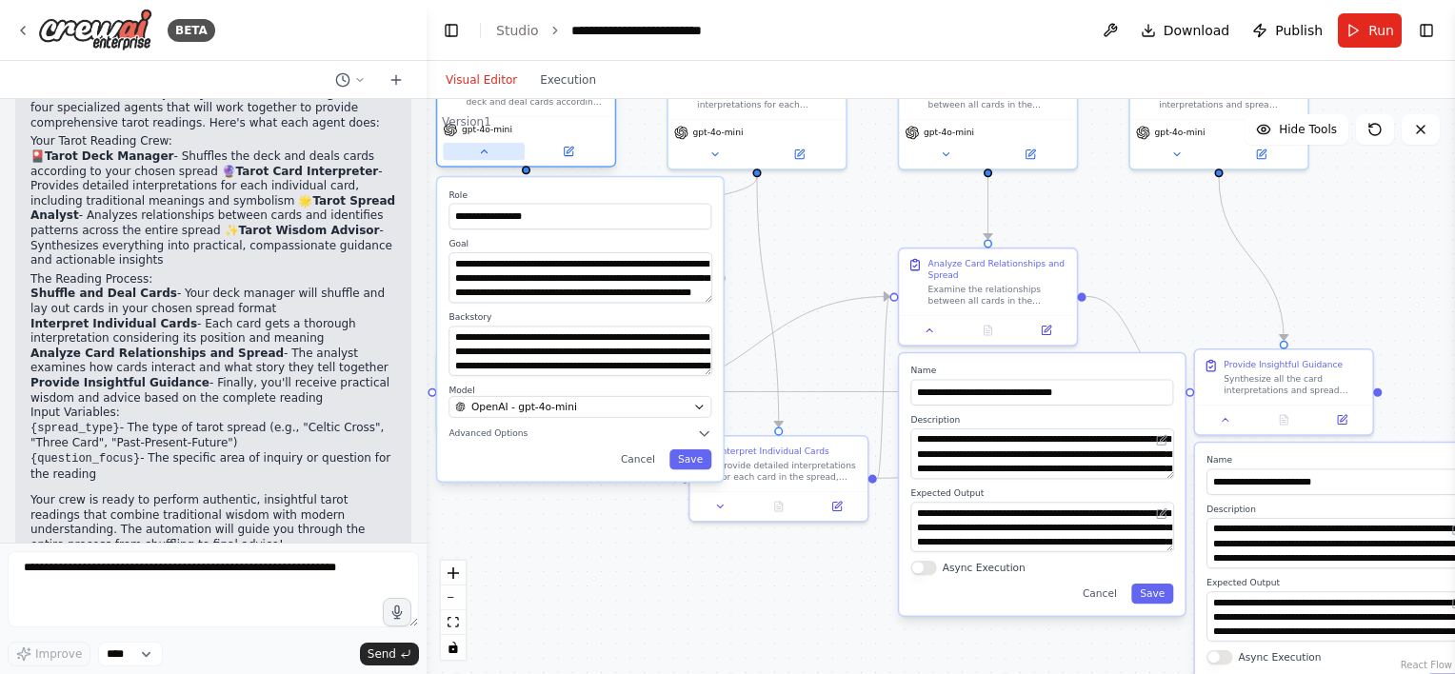
click at [491, 152] on button at bounding box center [484, 151] width 82 height 17
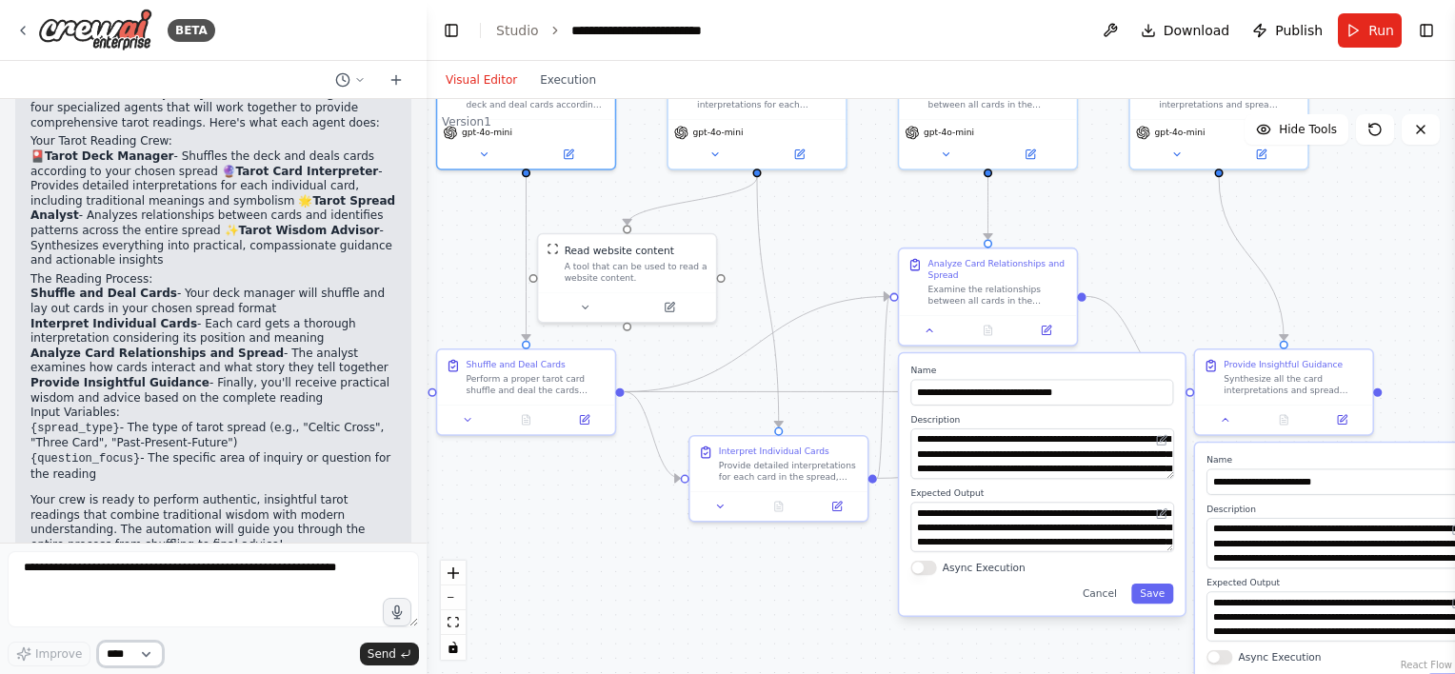
click at [130, 661] on select "****" at bounding box center [130, 654] width 65 height 25
click at [131, 655] on select "****" at bounding box center [130, 654] width 65 height 25
click at [1191, 30] on span "Download" at bounding box center [1197, 30] width 67 height 19
